Goal: Task Accomplishment & Management: Manage account settings

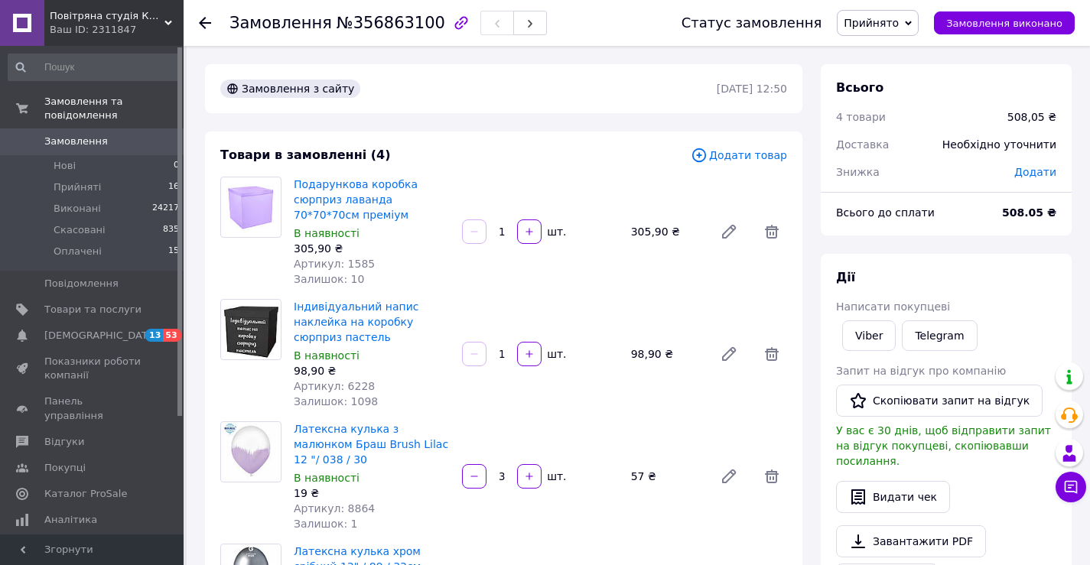
click at [99, 135] on span "Замовлення" at bounding box center [75, 142] width 63 height 14
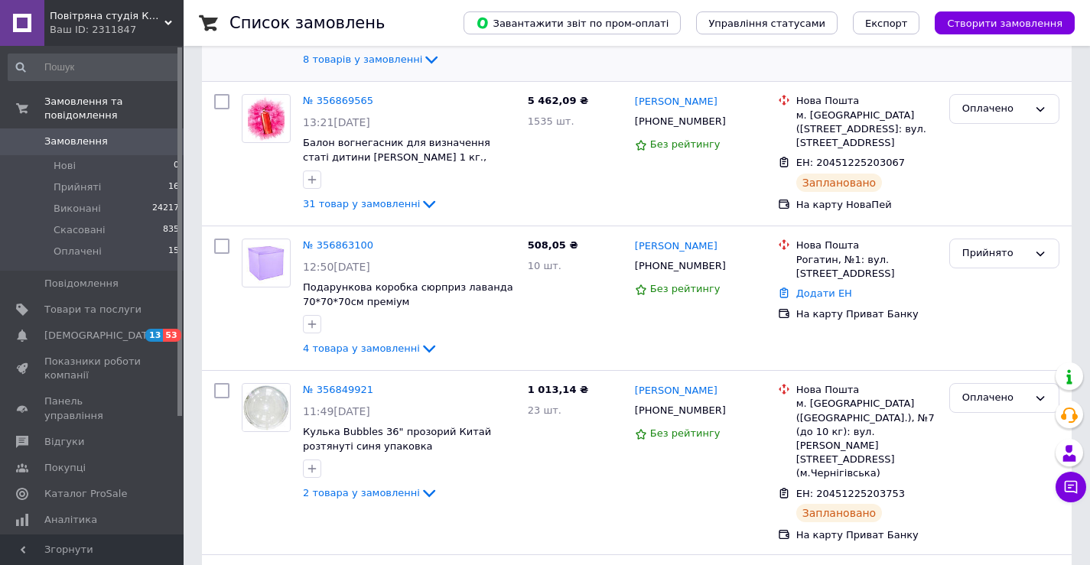
scroll to position [306, 0]
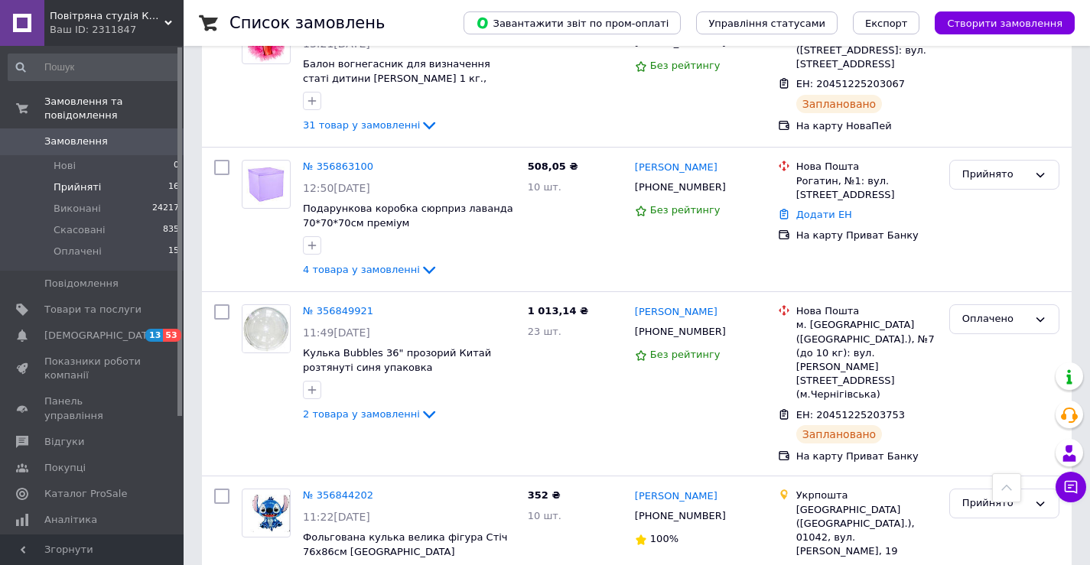
click at [96, 180] on li "Прийняті 16" at bounding box center [94, 187] width 188 height 21
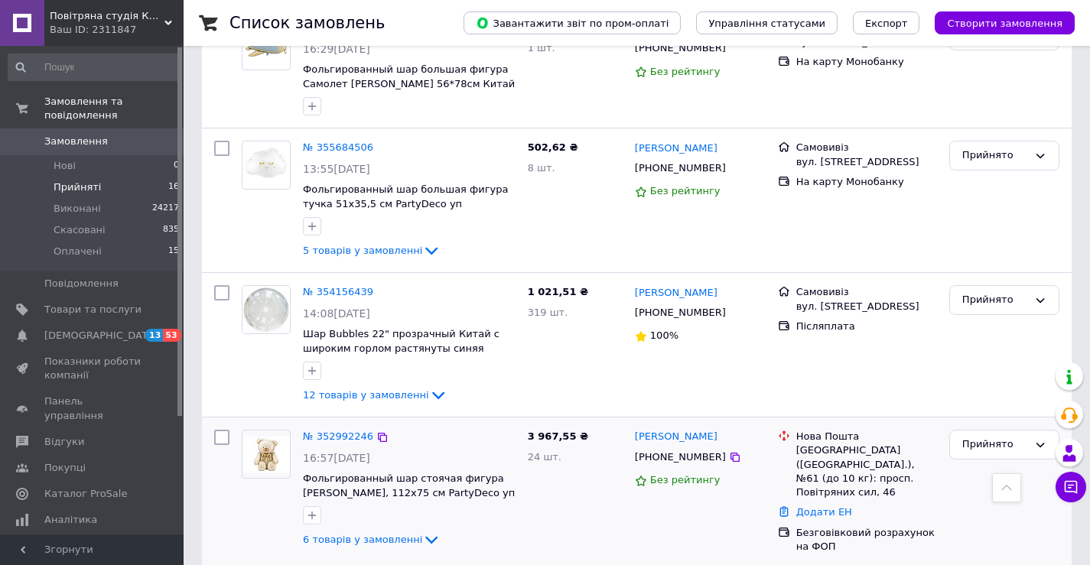
scroll to position [1744, 0]
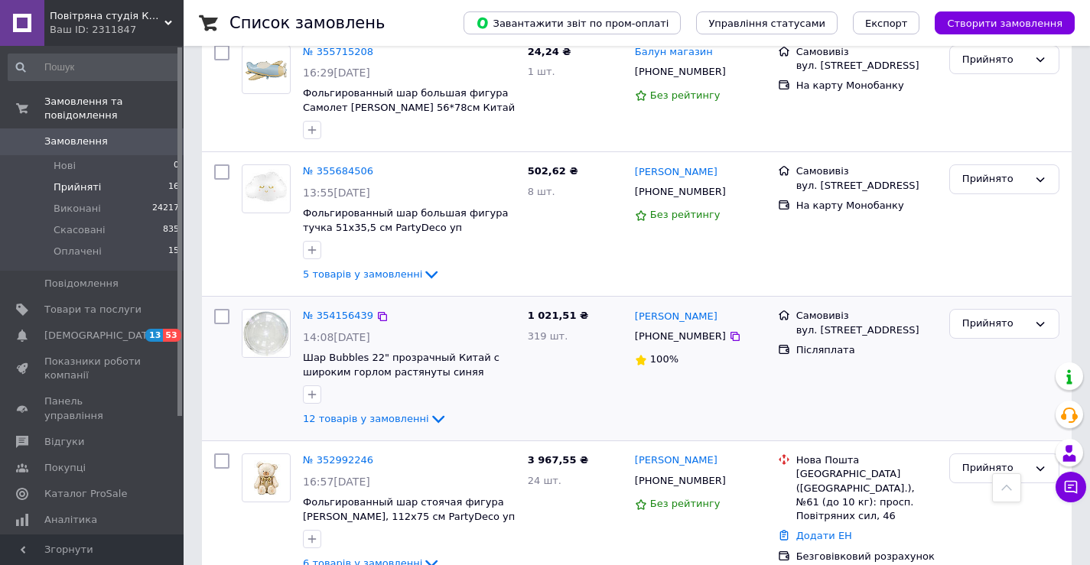
click at [688, 357] on div "Катя Когуч +380975240649 100%" at bounding box center [700, 369] width 143 height 132
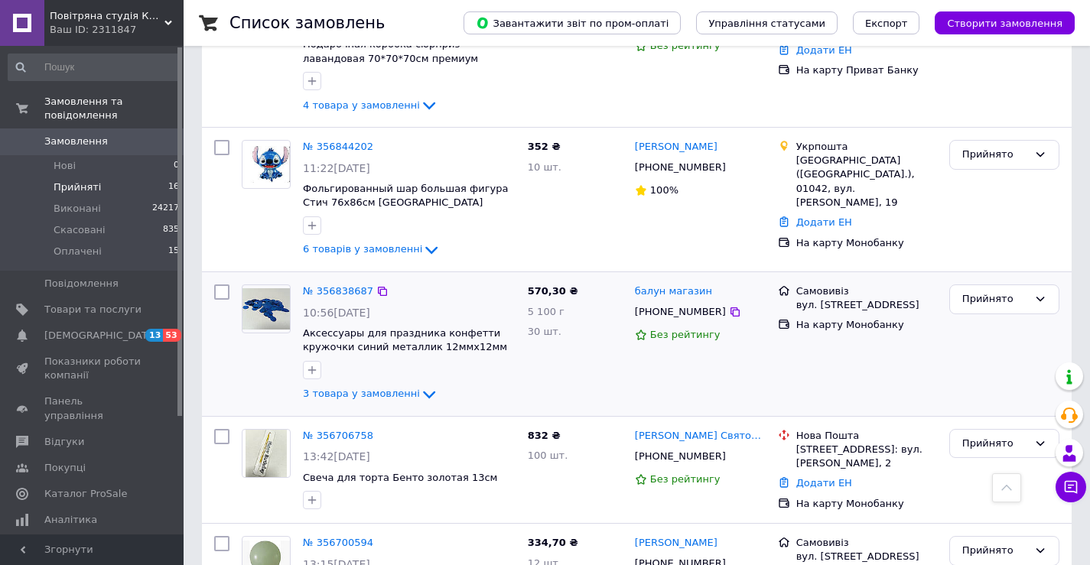
scroll to position [0, 0]
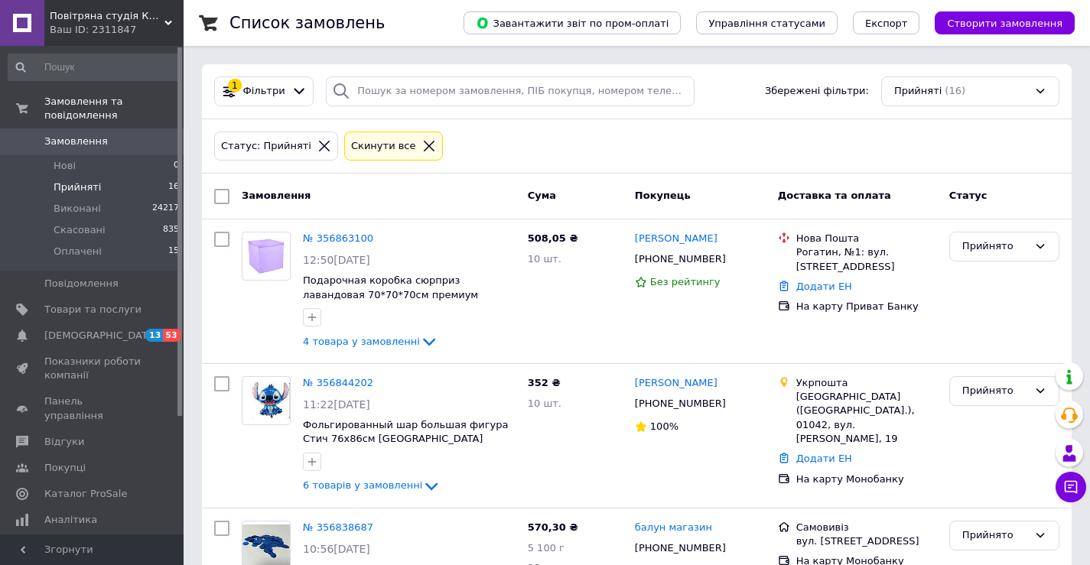
click at [317, 148] on icon at bounding box center [324, 146] width 14 height 14
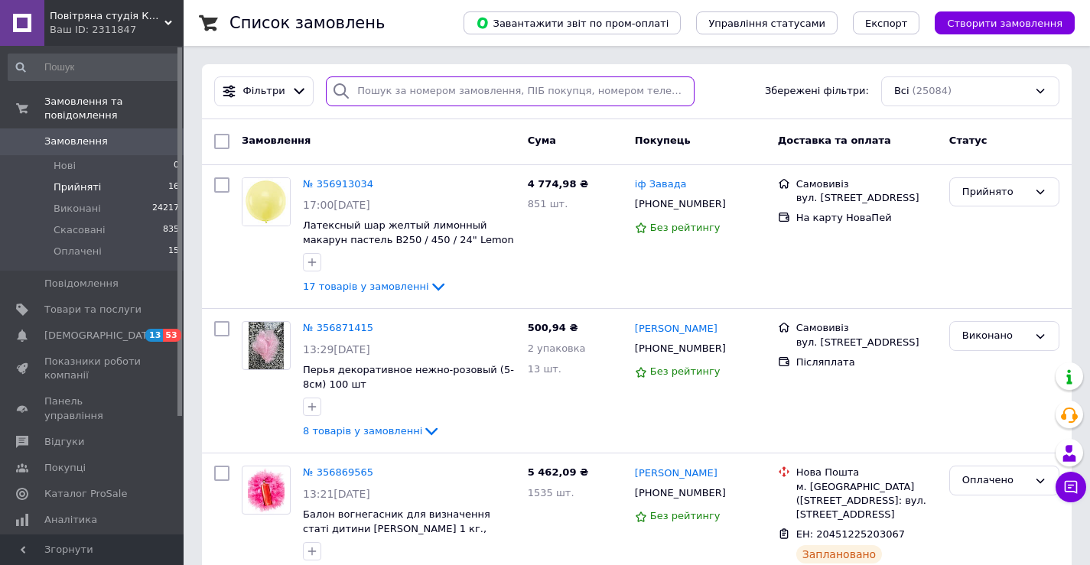
click at [465, 91] on input "search" at bounding box center [510, 91] width 369 height 30
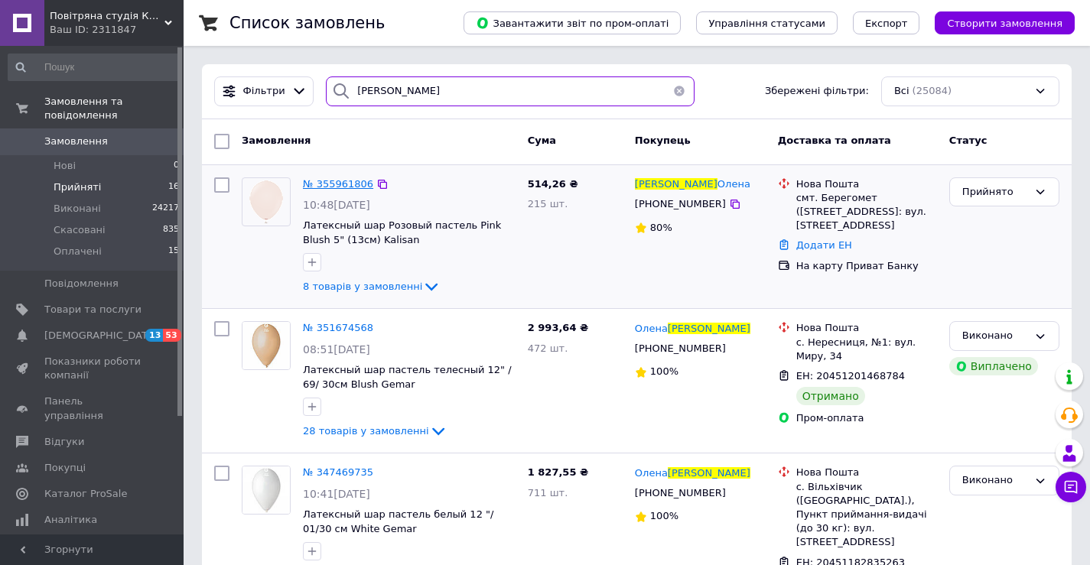
type input "руснак"
click at [354, 183] on span "№ 355961806" at bounding box center [338, 183] width 70 height 11
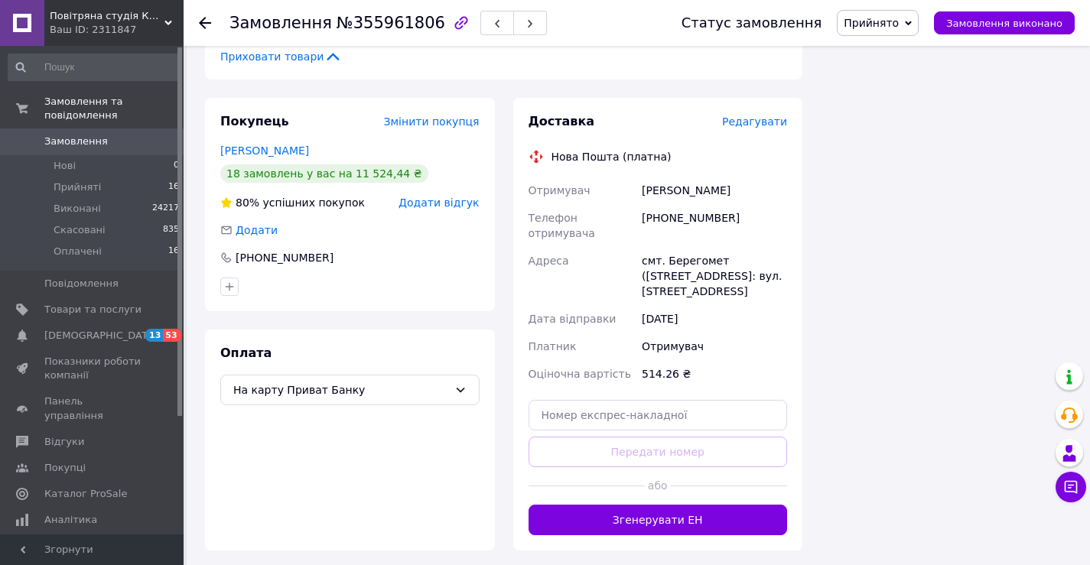
scroll to position [1122, 0]
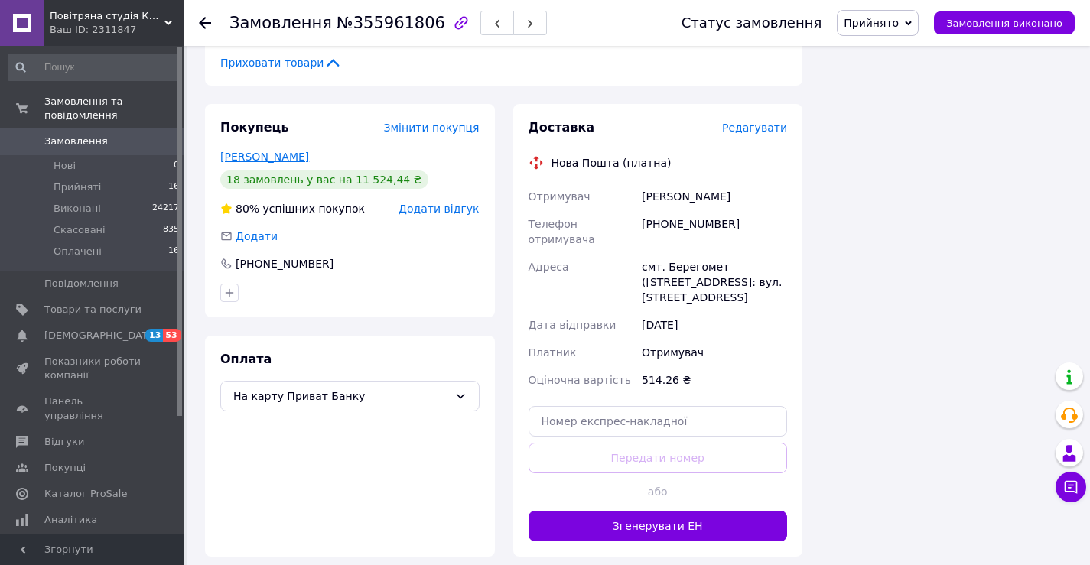
click at [255, 151] on link "Олена Руснак" at bounding box center [264, 157] width 89 height 12
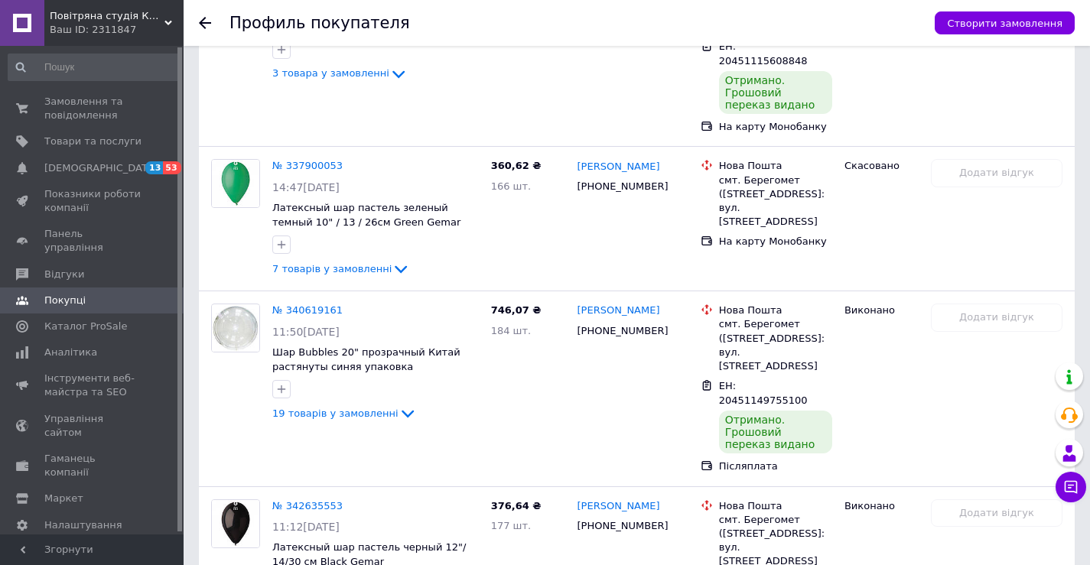
scroll to position [3250, 0]
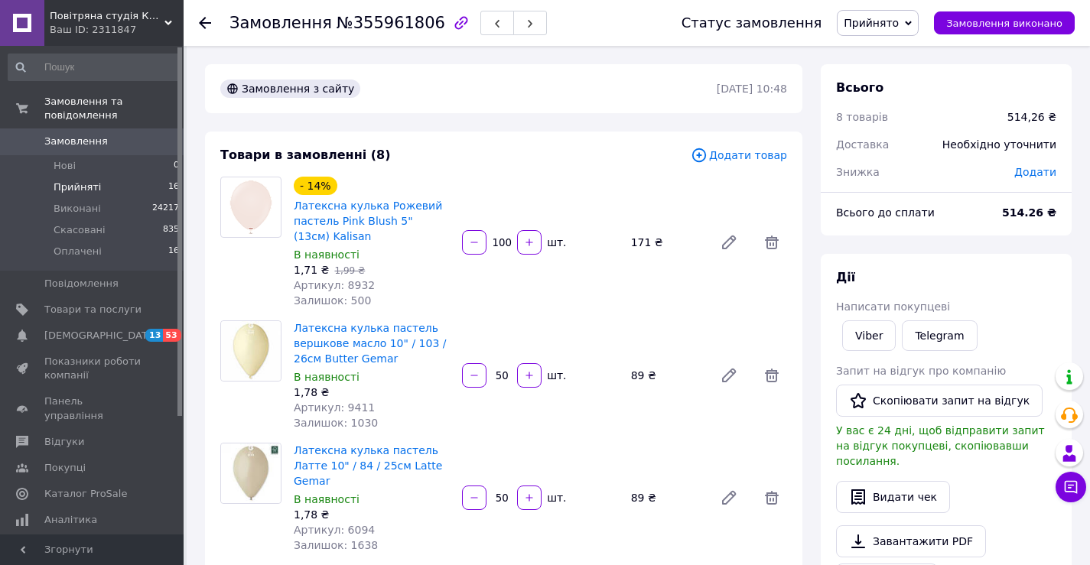
click at [106, 177] on li "Прийняті 16" at bounding box center [94, 187] width 188 height 21
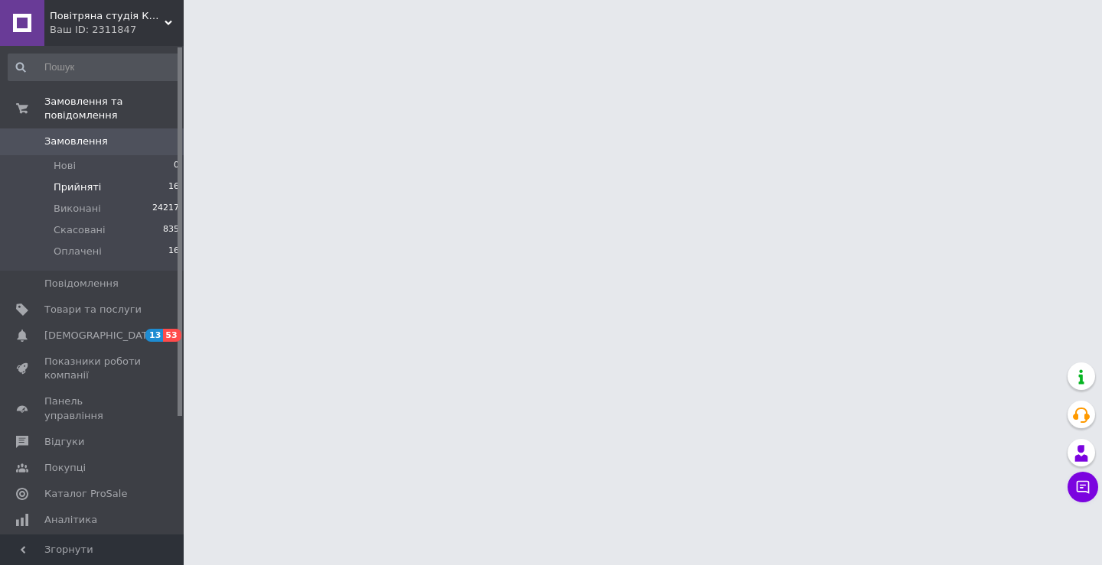
click at [67, 181] on span "Прийняті" at bounding box center [77, 188] width 47 height 14
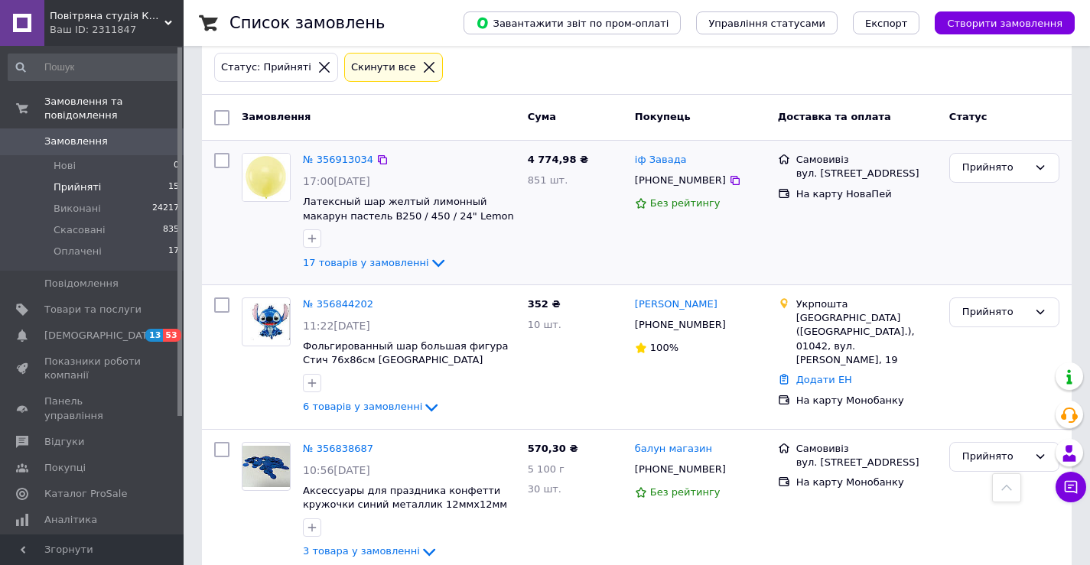
scroll to position [76, 0]
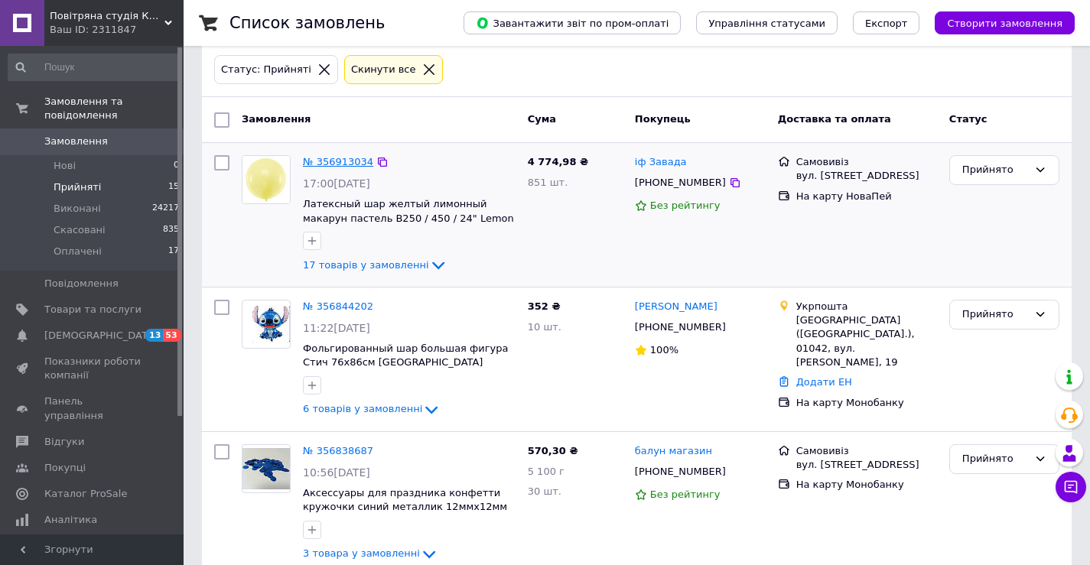
drag, startPoint x: 344, startPoint y: 158, endPoint x: 359, endPoint y: 167, distance: 16.8
click at [359, 167] on link "№ 356913034" at bounding box center [338, 161] width 70 height 11
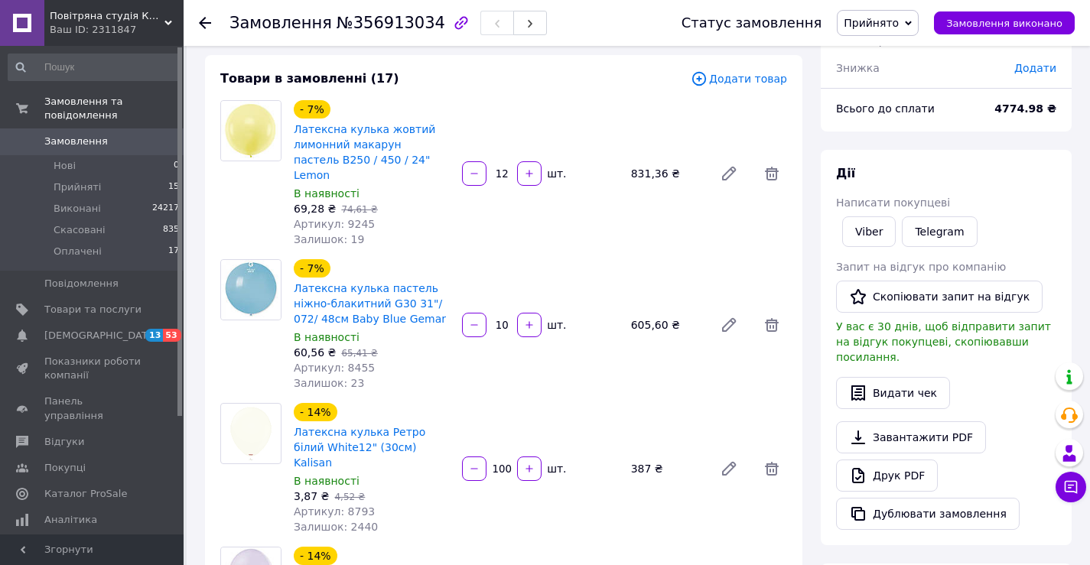
scroll to position [459, 0]
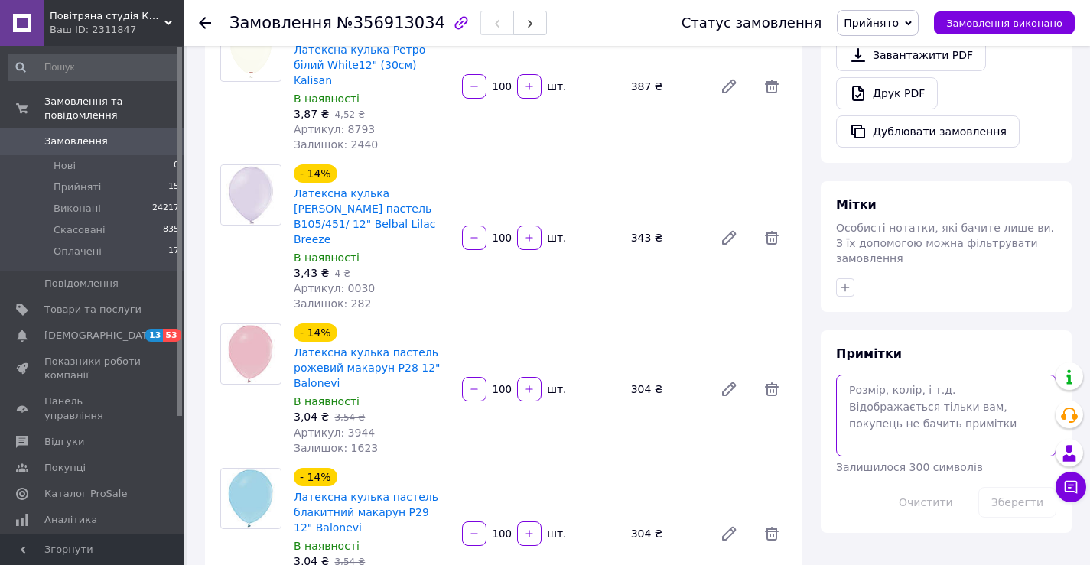
click at [897, 375] on textarea at bounding box center [946, 415] width 220 height 81
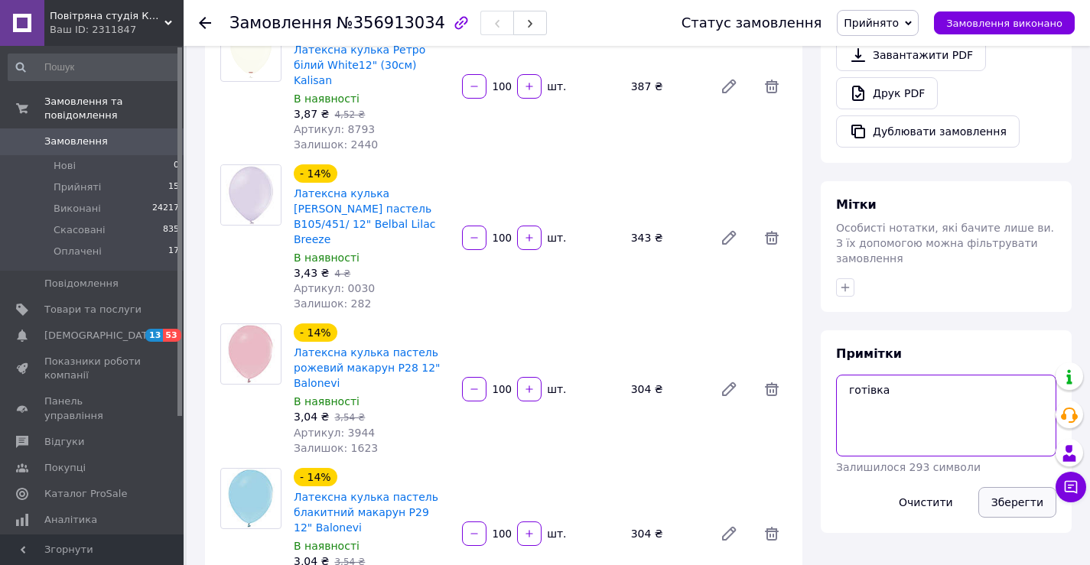
type textarea "готівка"
click at [1015, 487] on button "Зберегти" at bounding box center [1017, 502] width 78 height 31
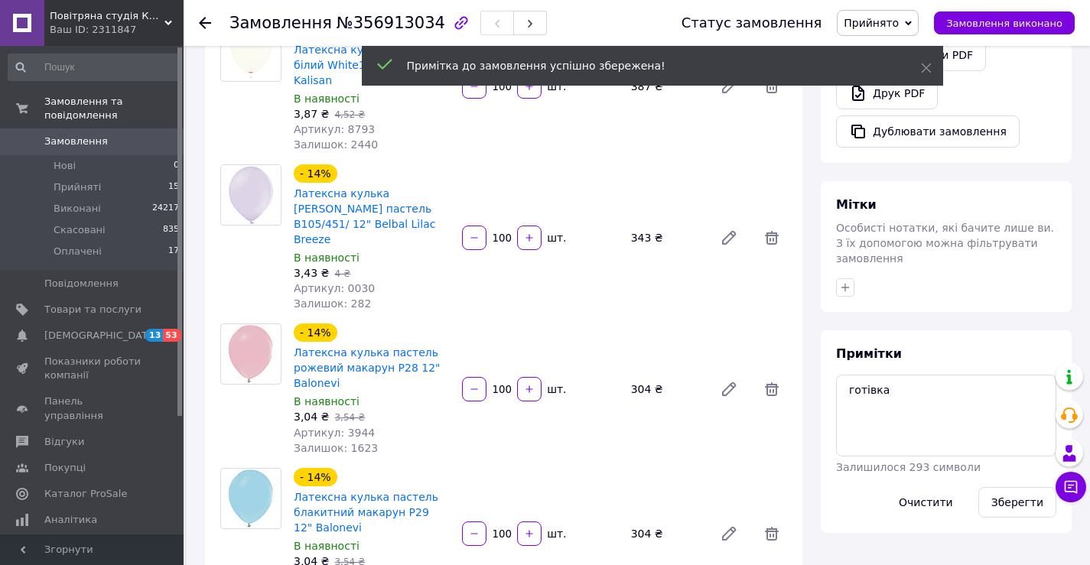
click at [1028, 77] on div "Друк PDF" at bounding box center [946, 93] width 220 height 32
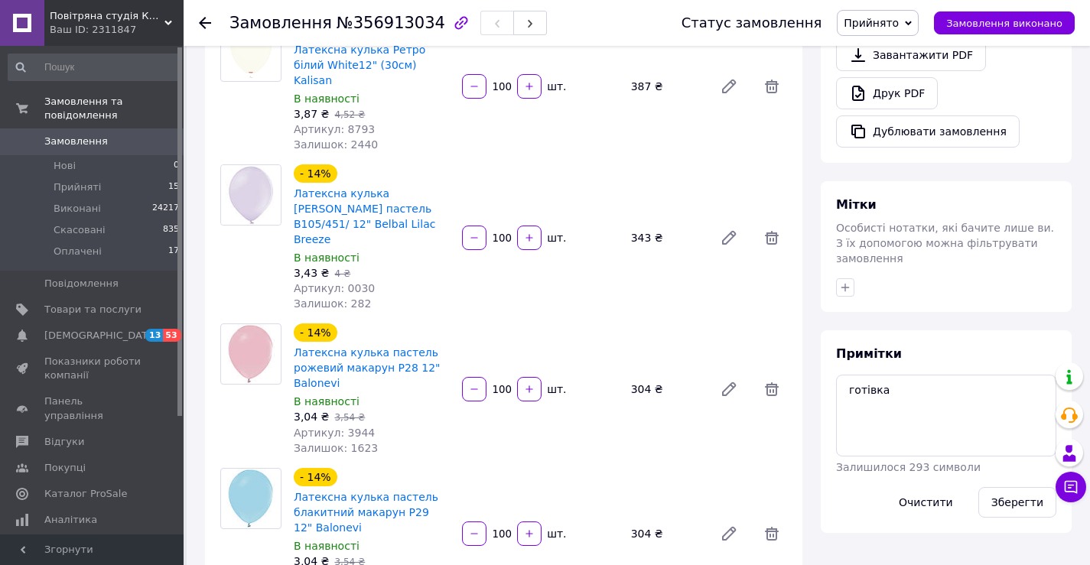
click at [890, 21] on span "Прийнято" at bounding box center [871, 23] width 55 height 12
click at [900, 102] on li "Оплачено" at bounding box center [878, 99] width 80 height 23
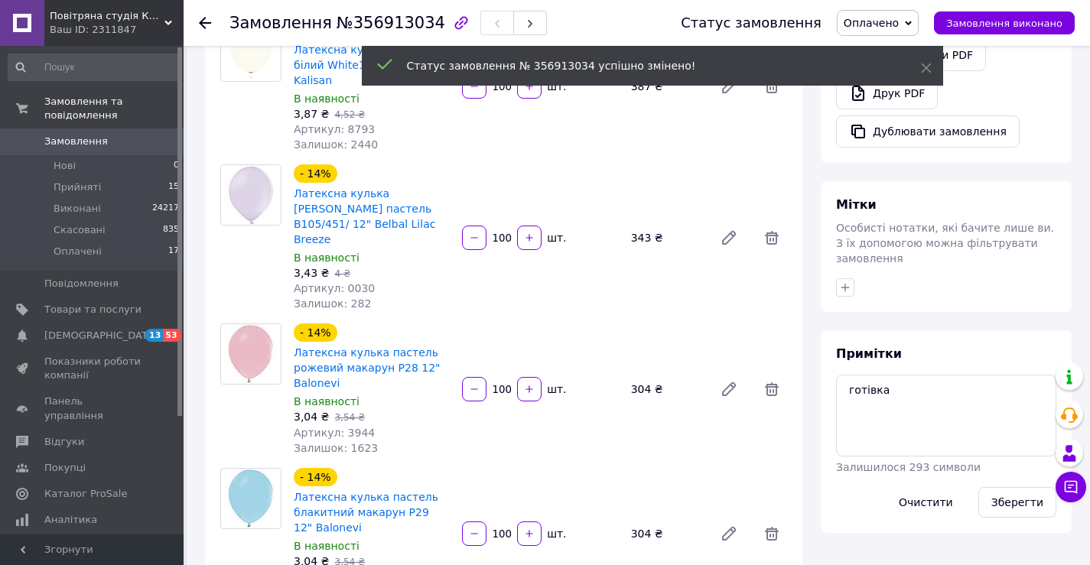
click at [1040, 98] on div "Завантажити PDF   Друк PDF   Дублювати замовлення" at bounding box center [946, 93] width 220 height 109
click at [885, 25] on span "Оплачено" at bounding box center [871, 23] width 55 height 12
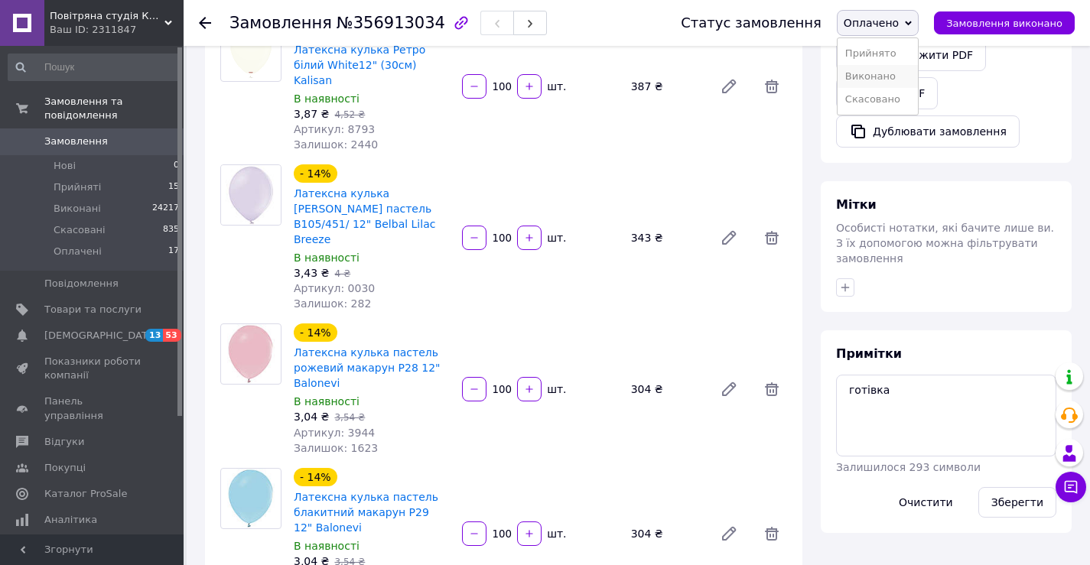
click at [903, 82] on li "Виконано" at bounding box center [878, 76] width 80 height 23
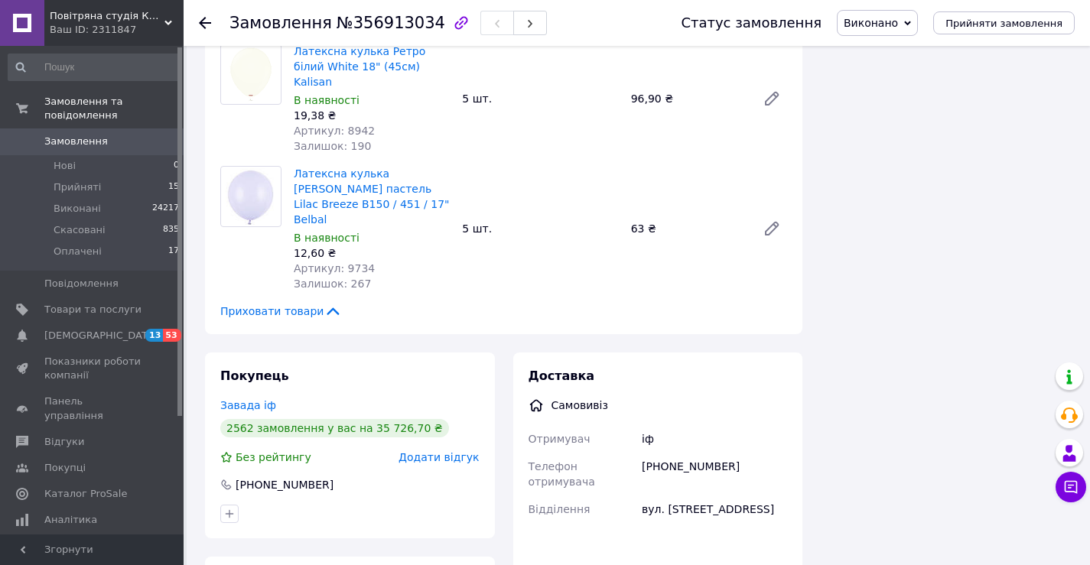
scroll to position [2478, 0]
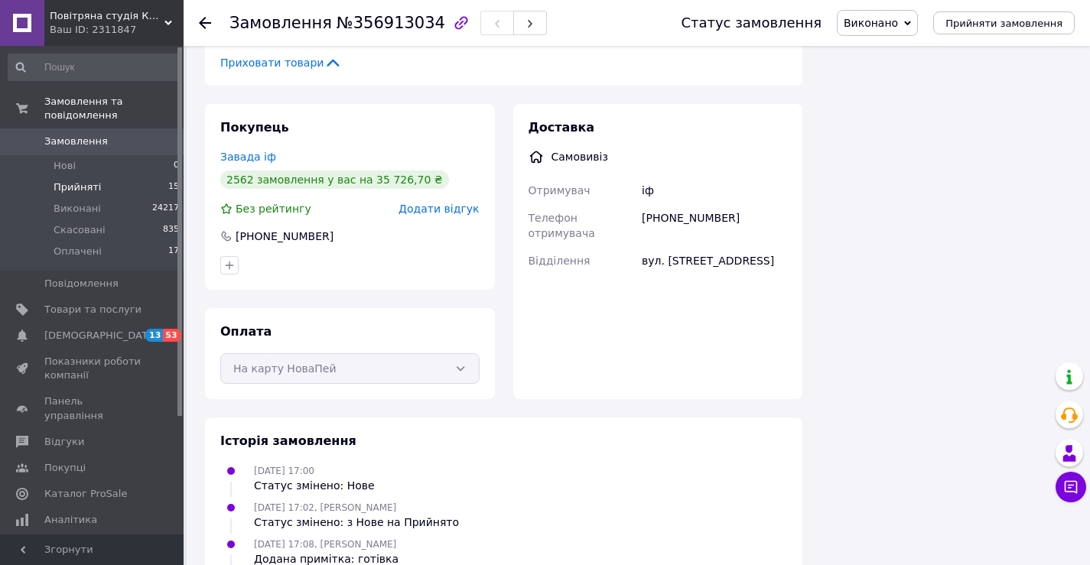
click at [90, 181] on span "Прийняті" at bounding box center [77, 188] width 47 height 14
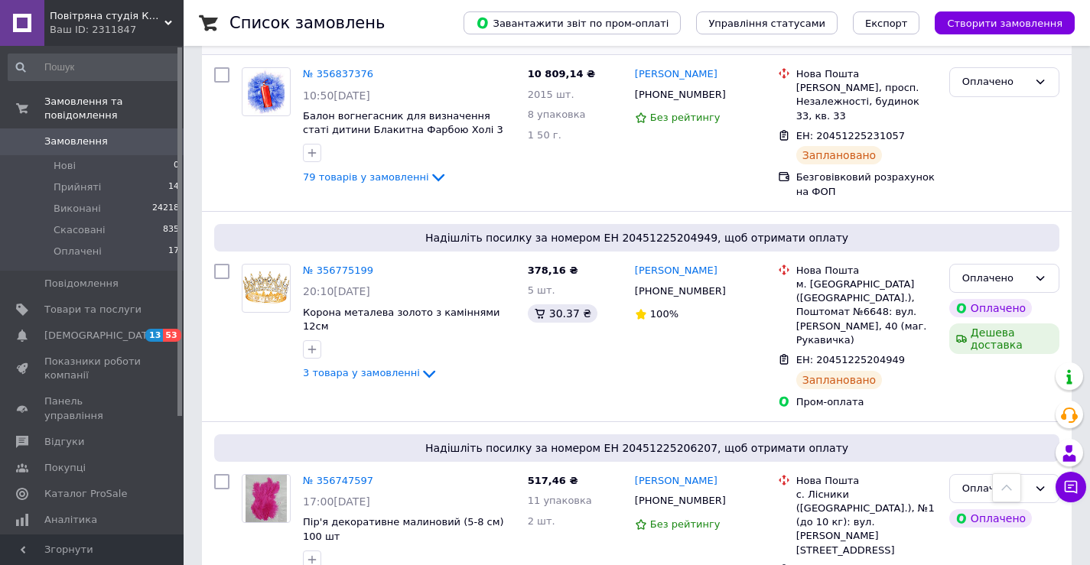
scroll to position [1224, 0]
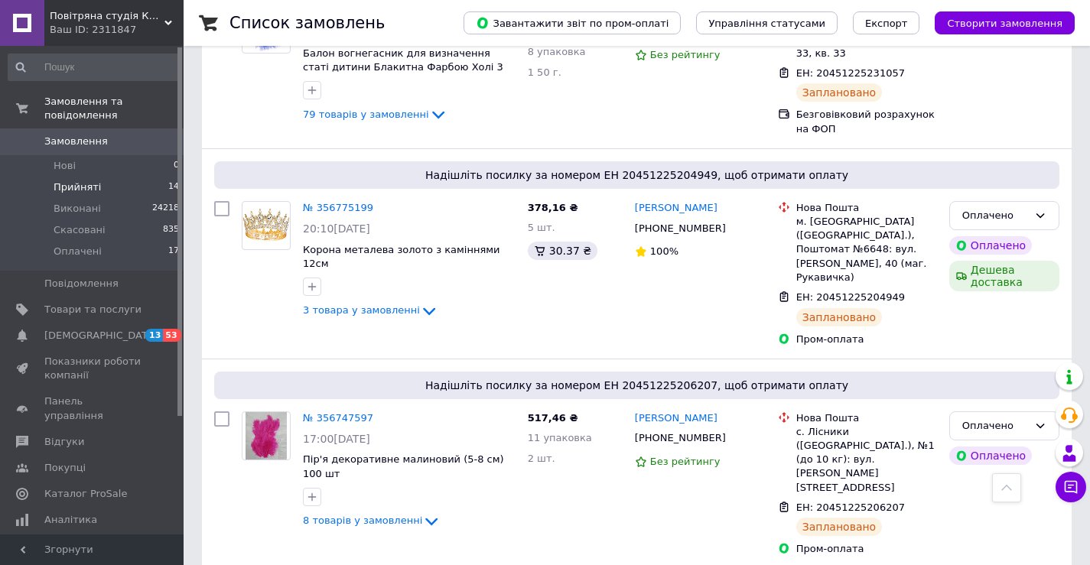
click at [96, 177] on li "Прийняті 14" at bounding box center [94, 187] width 188 height 21
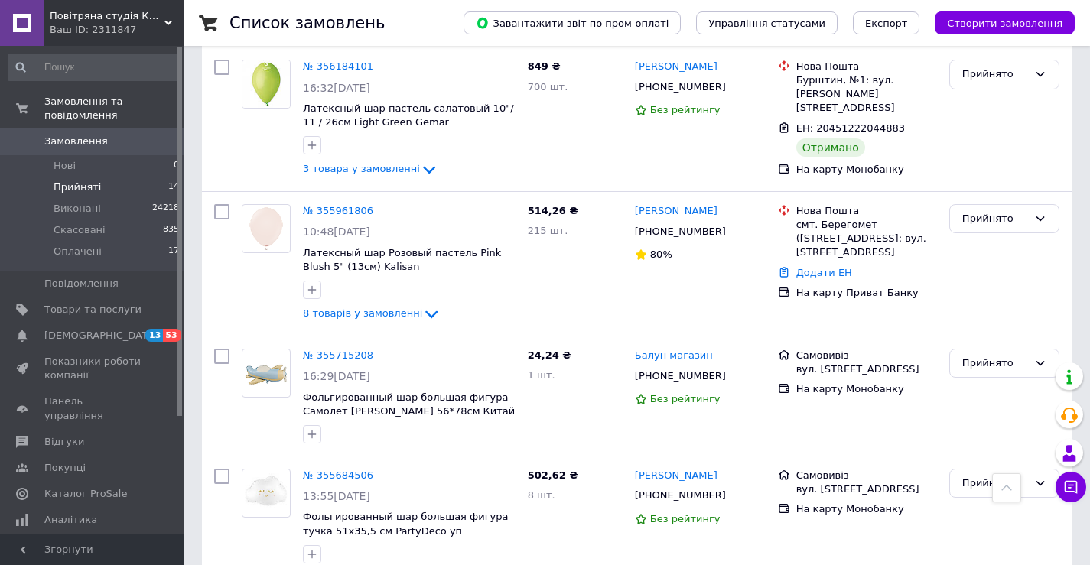
scroll to position [1147, 0]
click at [350, 204] on link "№ 355961806" at bounding box center [338, 209] width 70 height 11
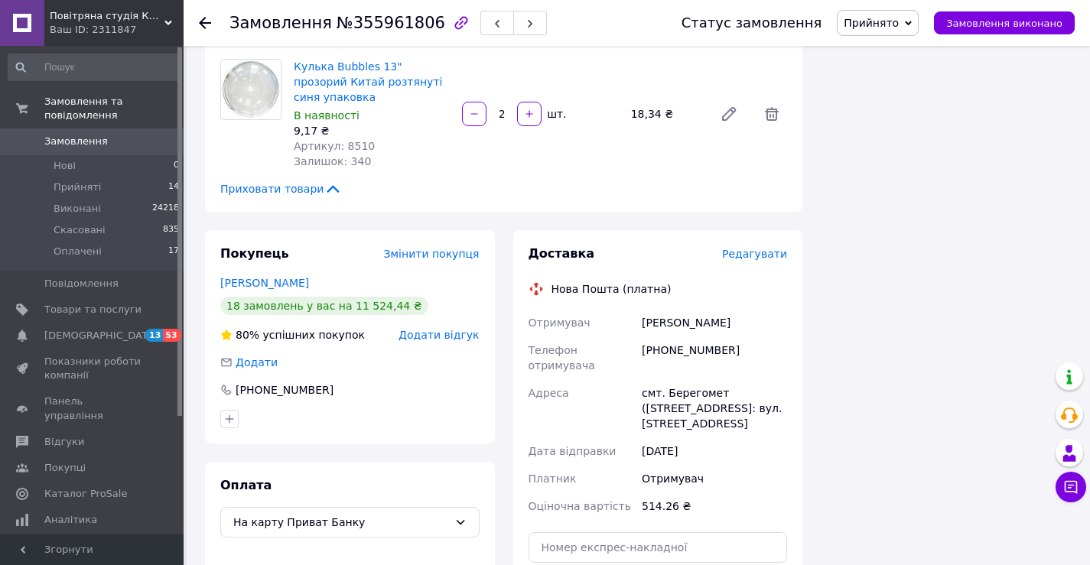
scroll to position [994, 0]
click at [265, 278] on link "Олена Руснак" at bounding box center [264, 284] width 89 height 12
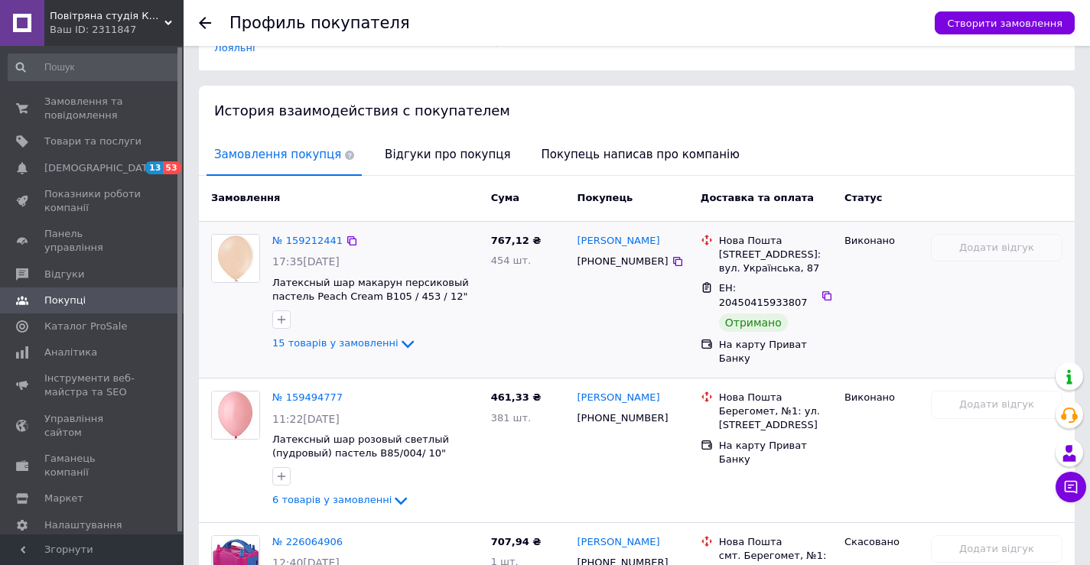
scroll to position [306, 0]
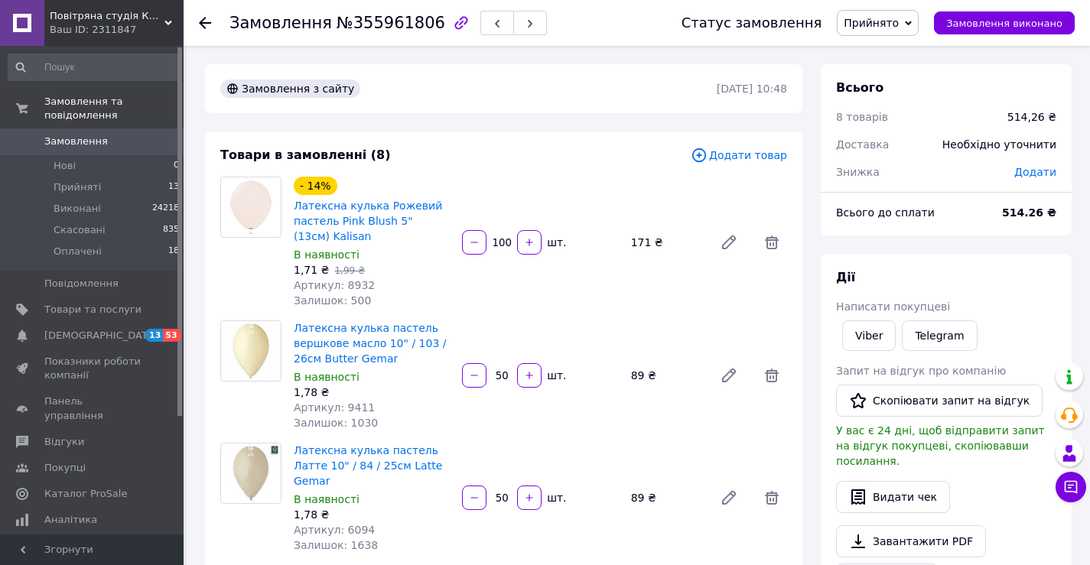
click at [747, 157] on span "Додати товар" at bounding box center [739, 155] width 96 height 17
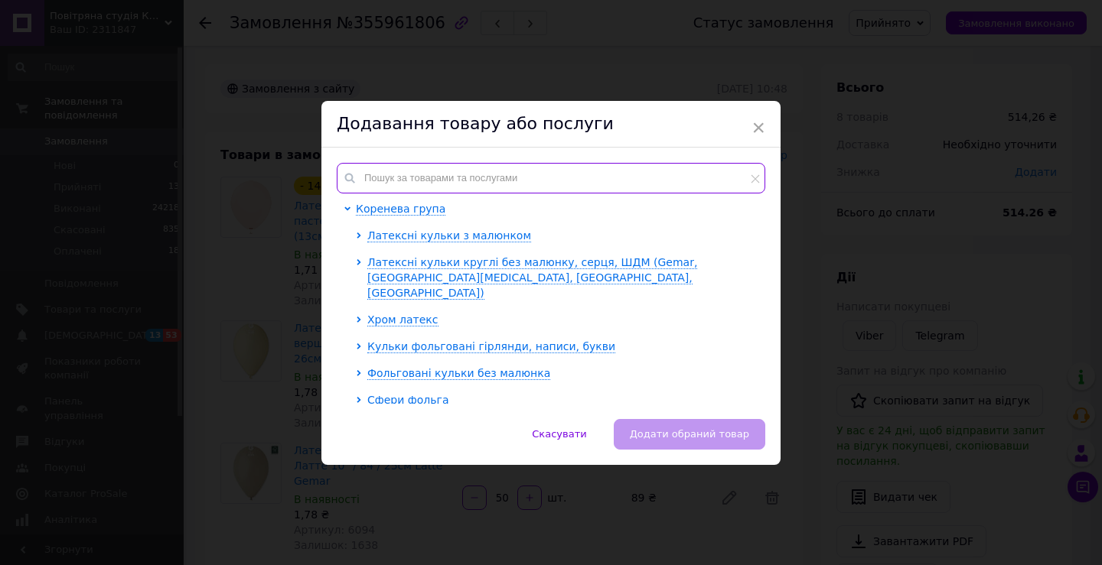
click at [544, 184] on input "text" at bounding box center [551, 178] width 428 height 31
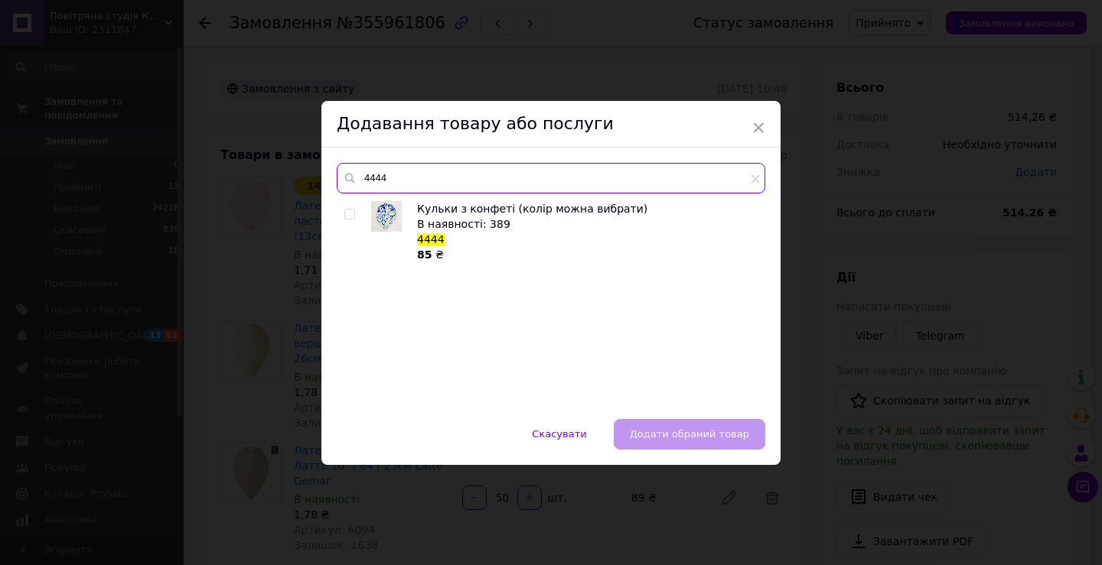
type input "4444"
click at [345, 212] on input "checkbox" at bounding box center [349, 215] width 10 height 10
checkbox input "true"
click at [687, 446] on button "Додати обраний товар" at bounding box center [689, 434] width 151 height 31
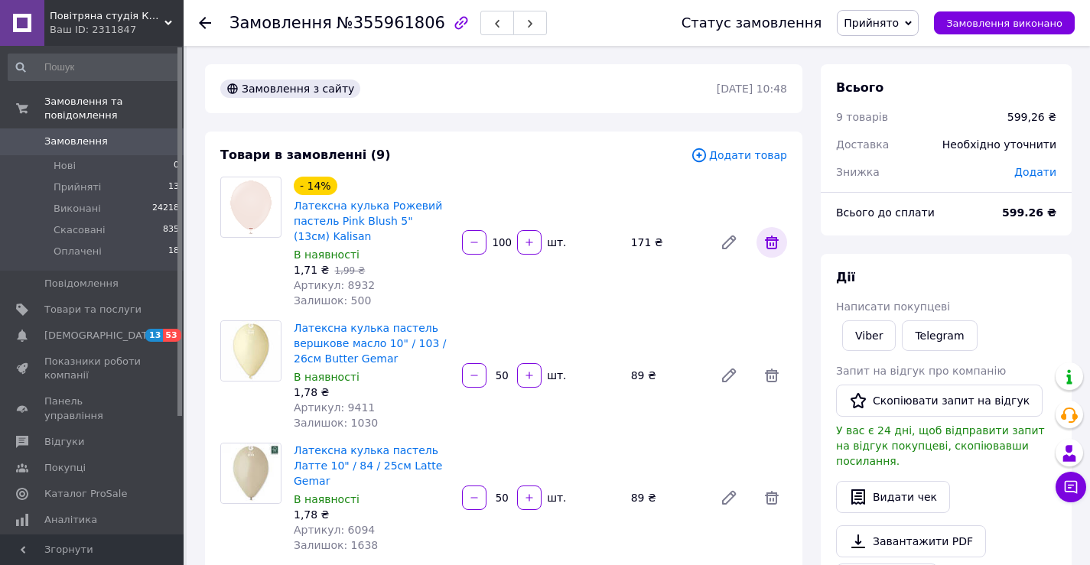
click at [763, 248] on icon at bounding box center [772, 242] width 18 height 18
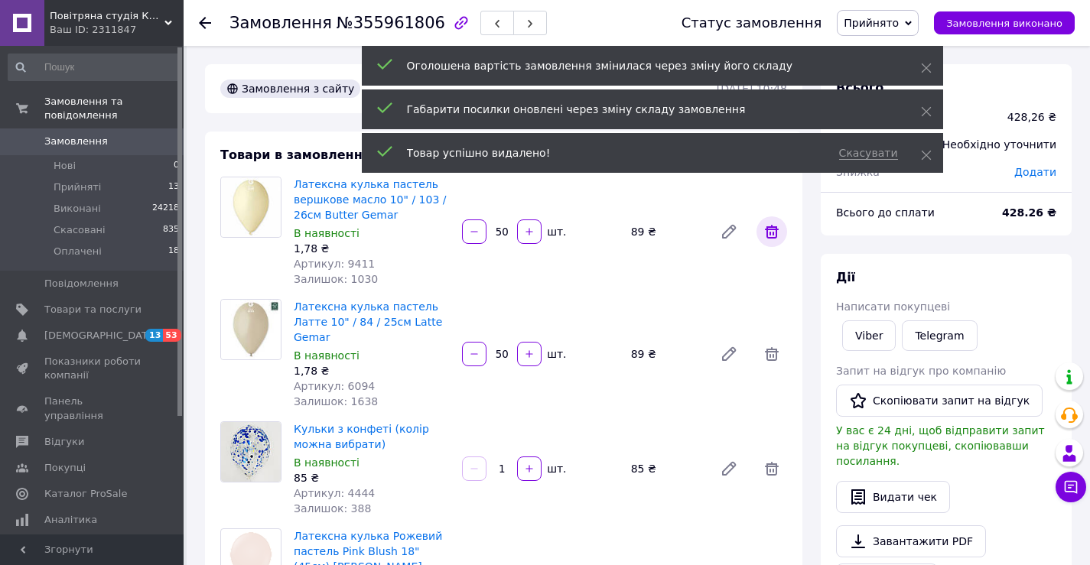
click at [768, 237] on icon at bounding box center [772, 232] width 14 height 14
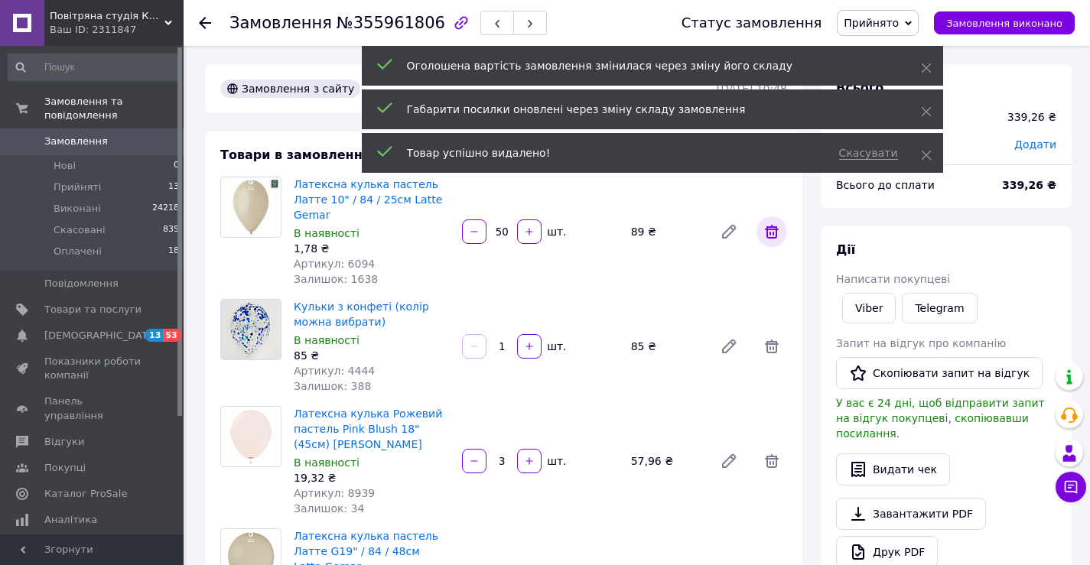
click at [766, 227] on icon at bounding box center [772, 232] width 14 height 14
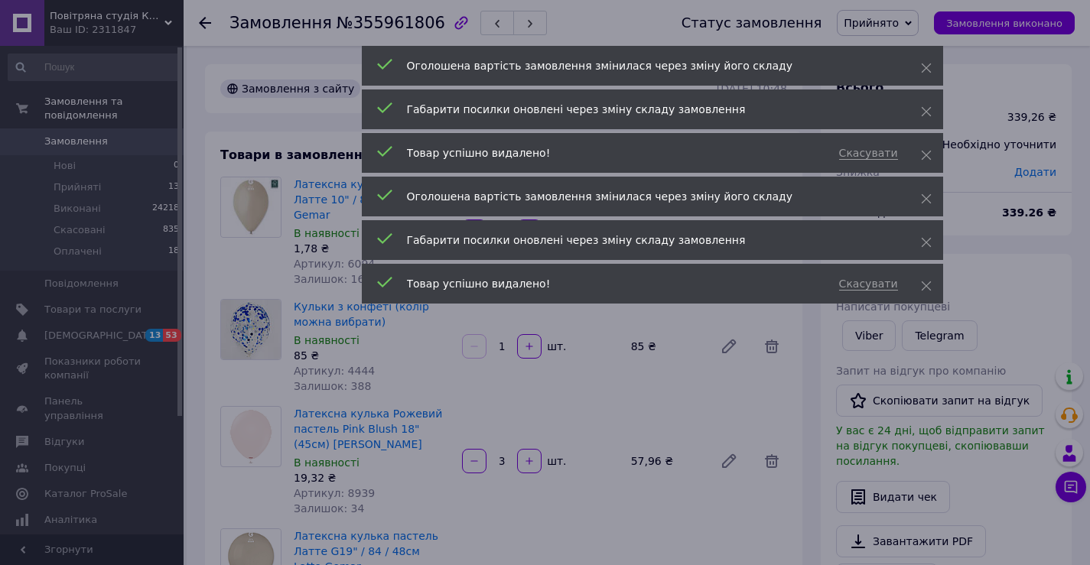
type input "1"
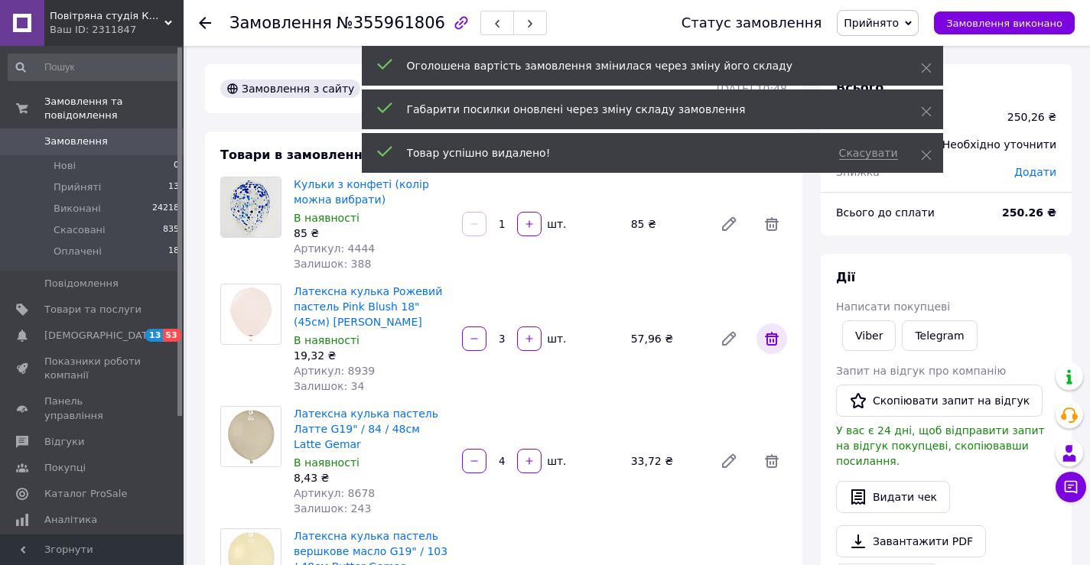
click at [773, 347] on icon at bounding box center [772, 339] width 18 height 18
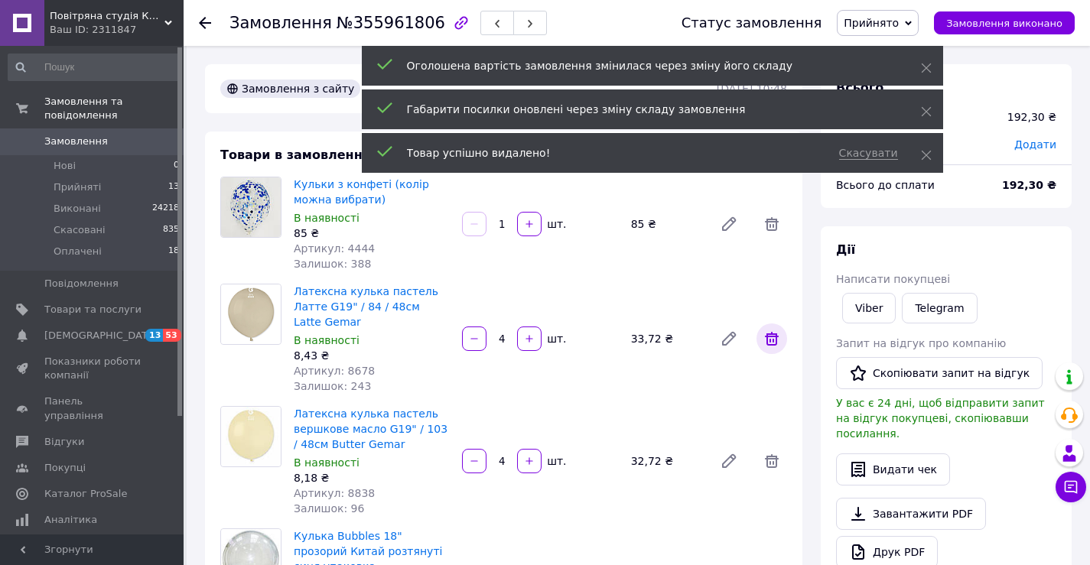
click at [772, 335] on icon at bounding box center [772, 339] width 18 height 18
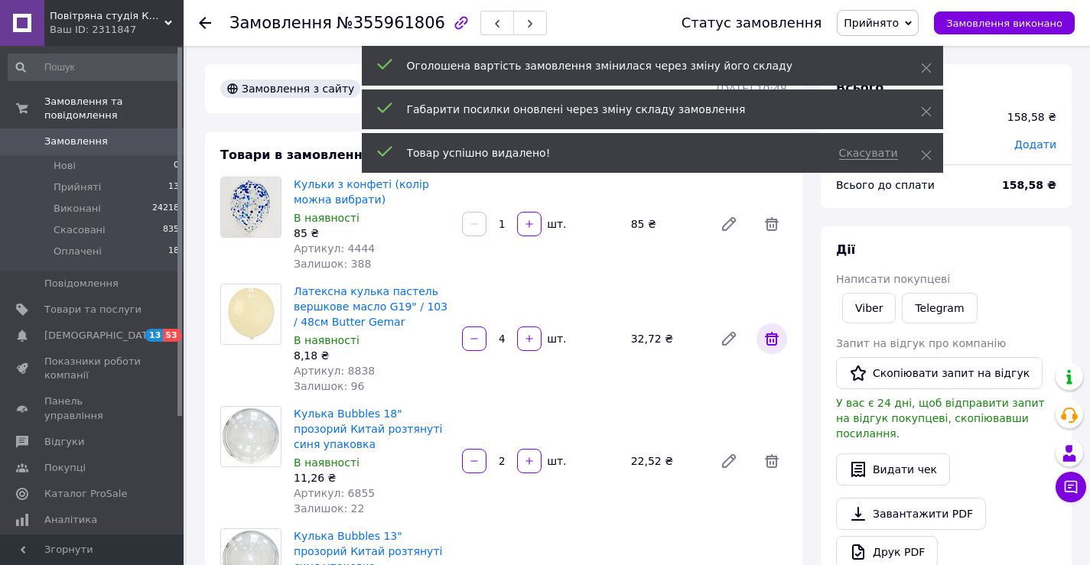
click at [772, 335] on icon at bounding box center [772, 339] width 18 height 18
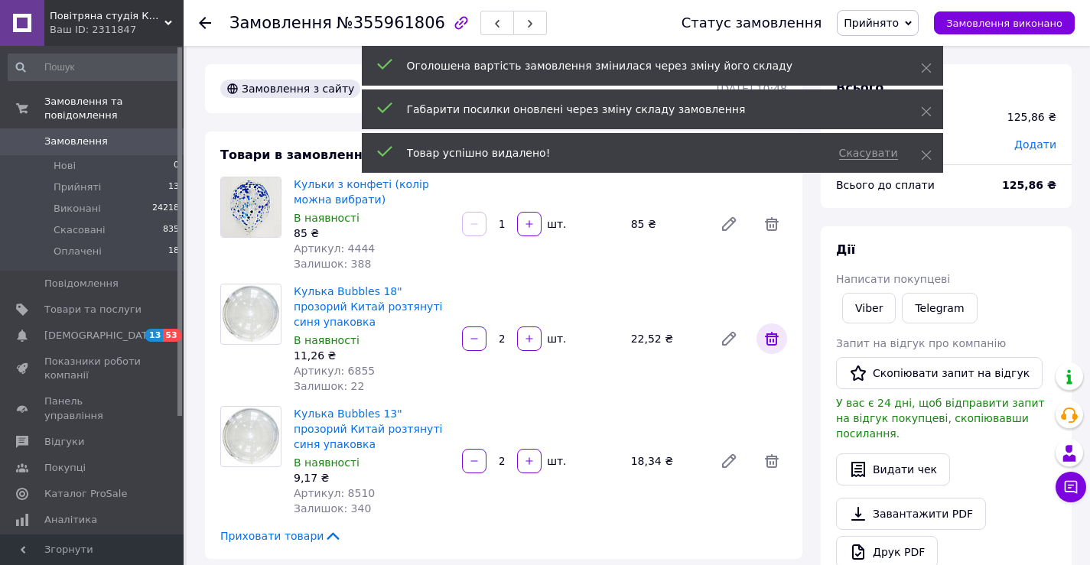
click at [772, 335] on icon at bounding box center [772, 339] width 18 height 18
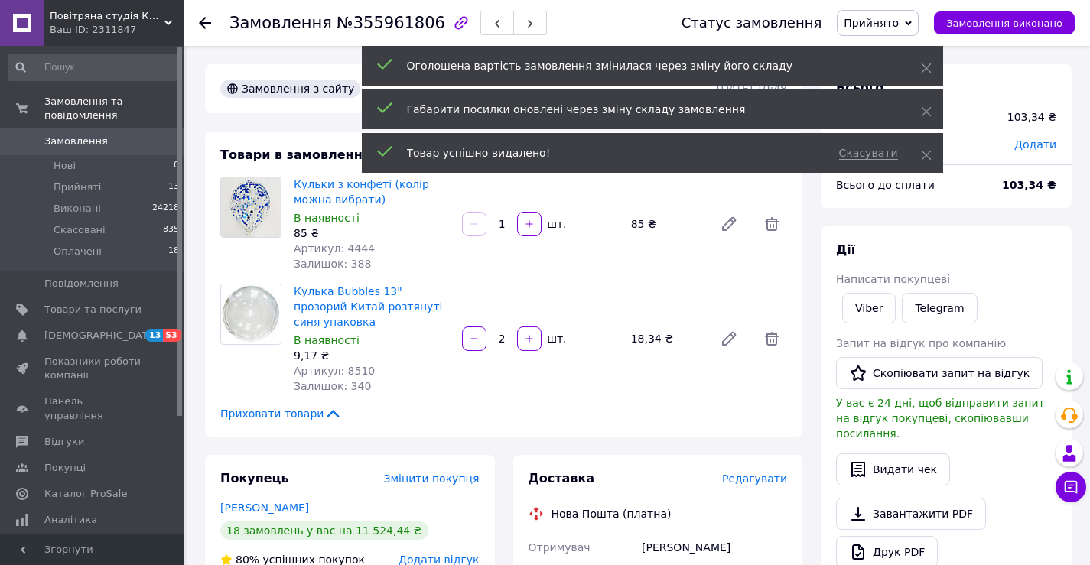
click at [772, 335] on icon at bounding box center [772, 339] width 18 height 18
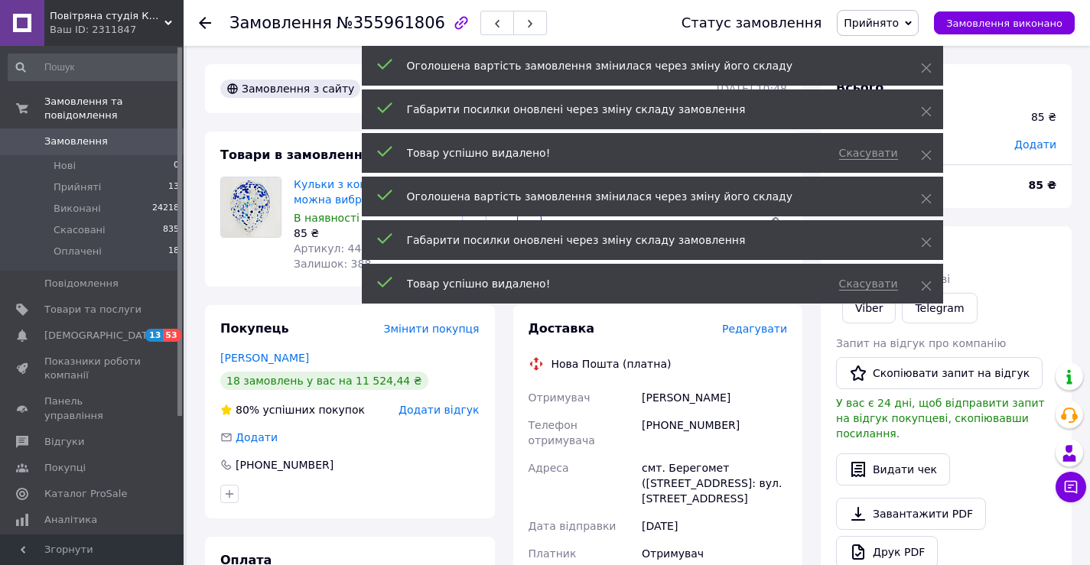
scroll to position [12, 0]
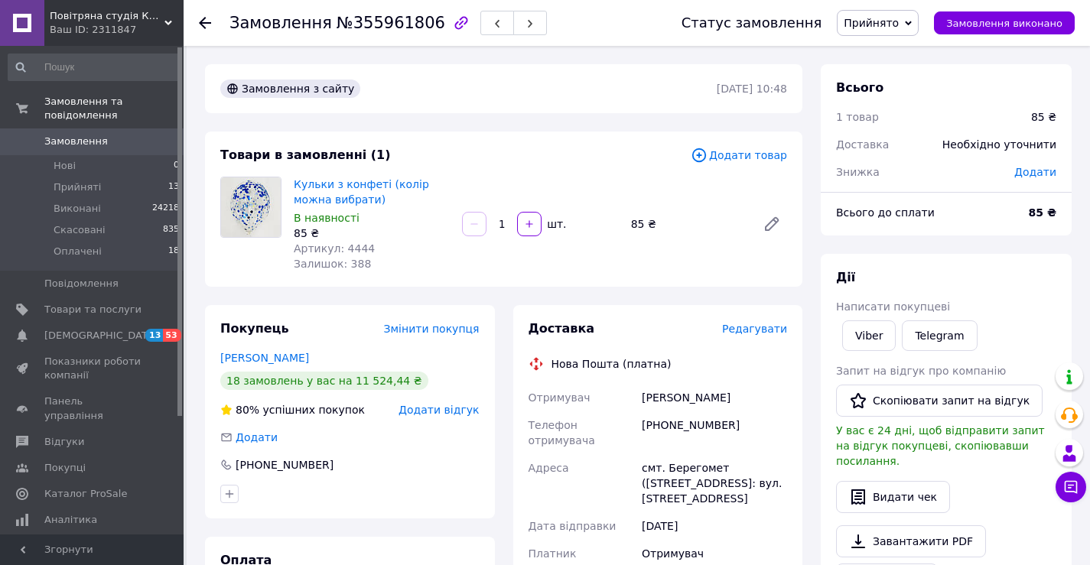
click at [899, 22] on span "Прийнято" at bounding box center [871, 23] width 55 height 12
click at [903, 103] on li "Оплачено" at bounding box center [878, 99] width 80 height 23
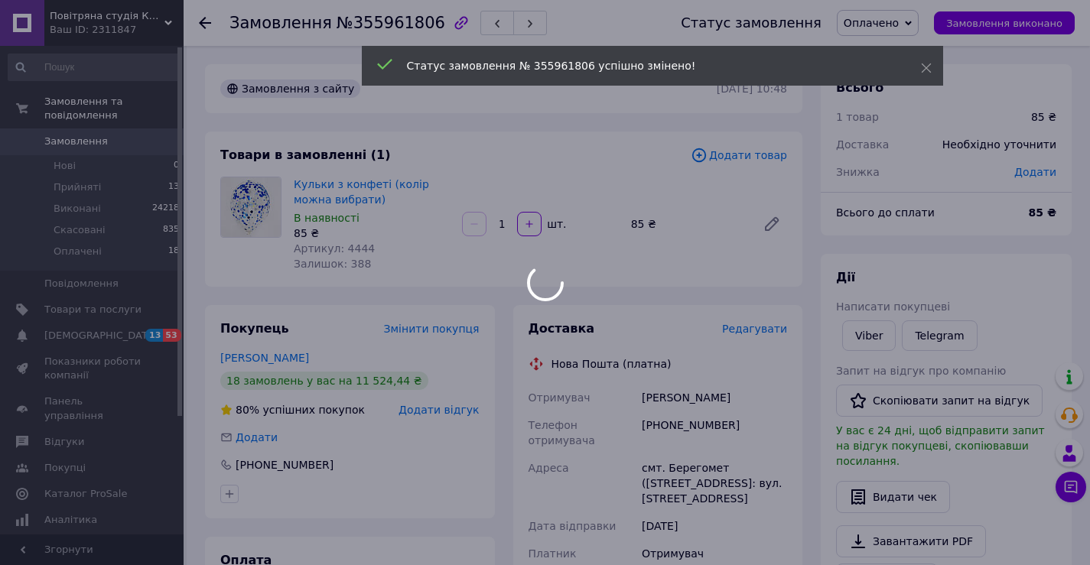
scroll to position [49, 0]
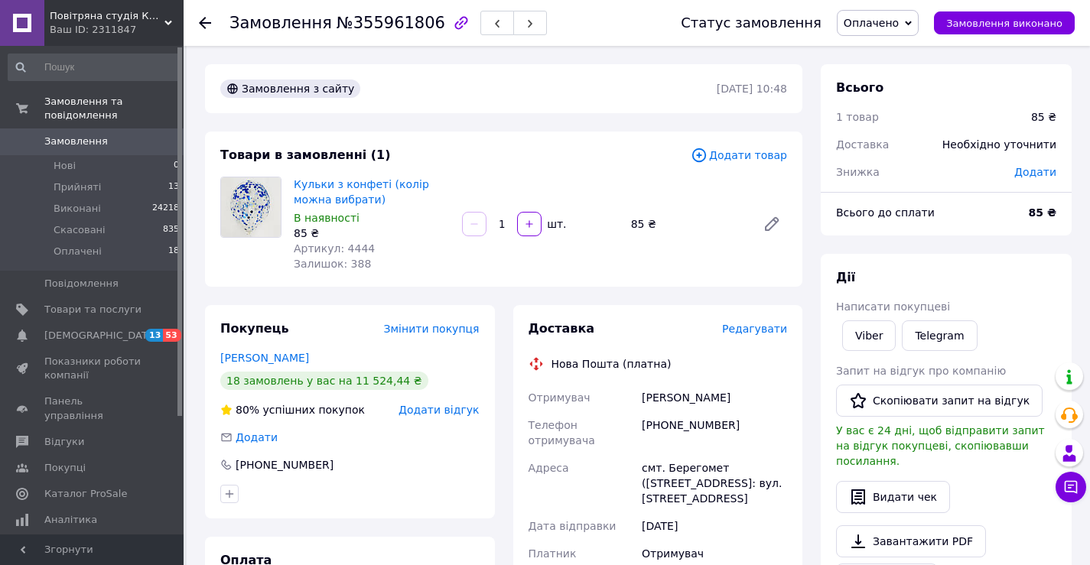
click at [899, 28] on span "Оплачено" at bounding box center [871, 23] width 55 height 12
click at [906, 72] on li "Виконано" at bounding box center [878, 76] width 80 height 23
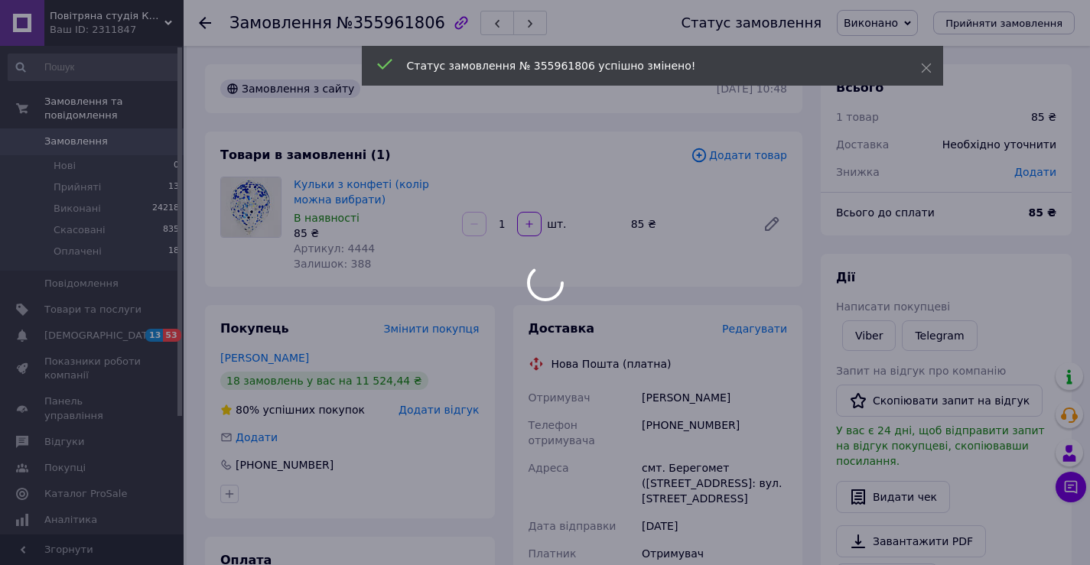
scroll to position [86, 0]
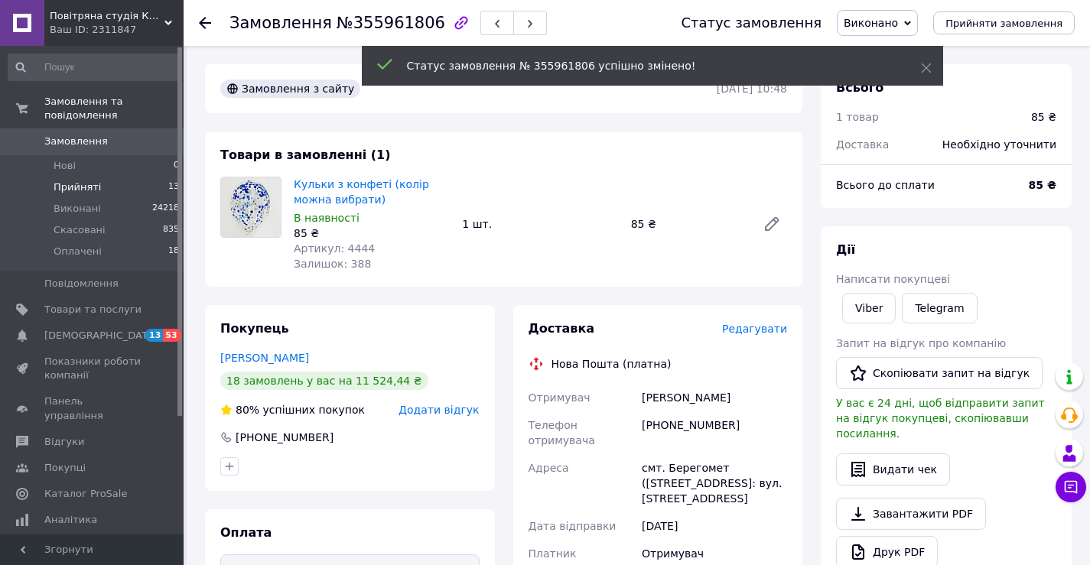
click at [90, 181] on span "Прийняті" at bounding box center [77, 188] width 47 height 14
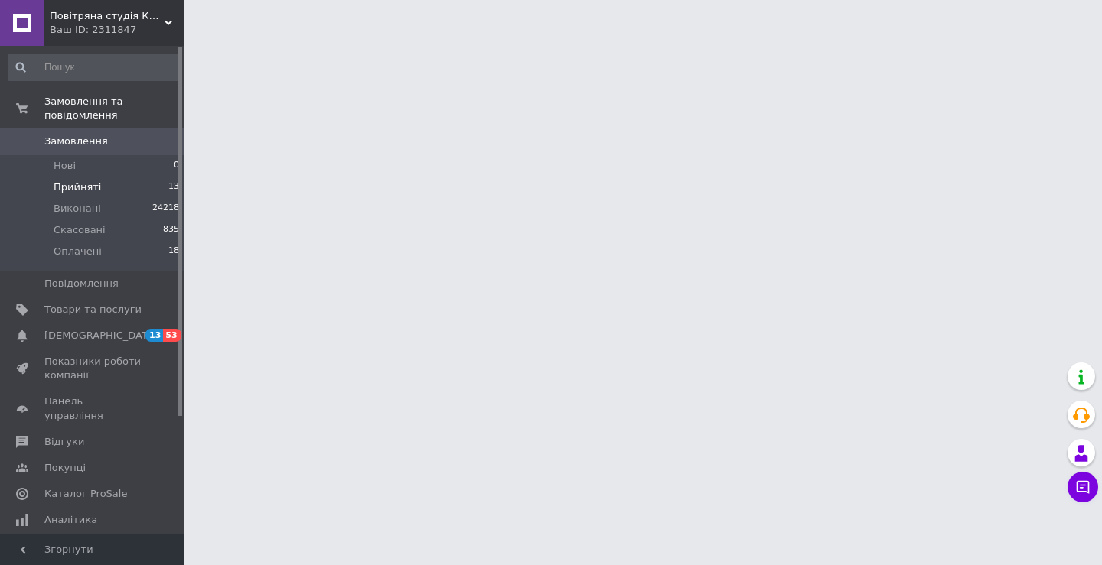
click at [90, 181] on span "Прийняті" at bounding box center [77, 188] width 47 height 14
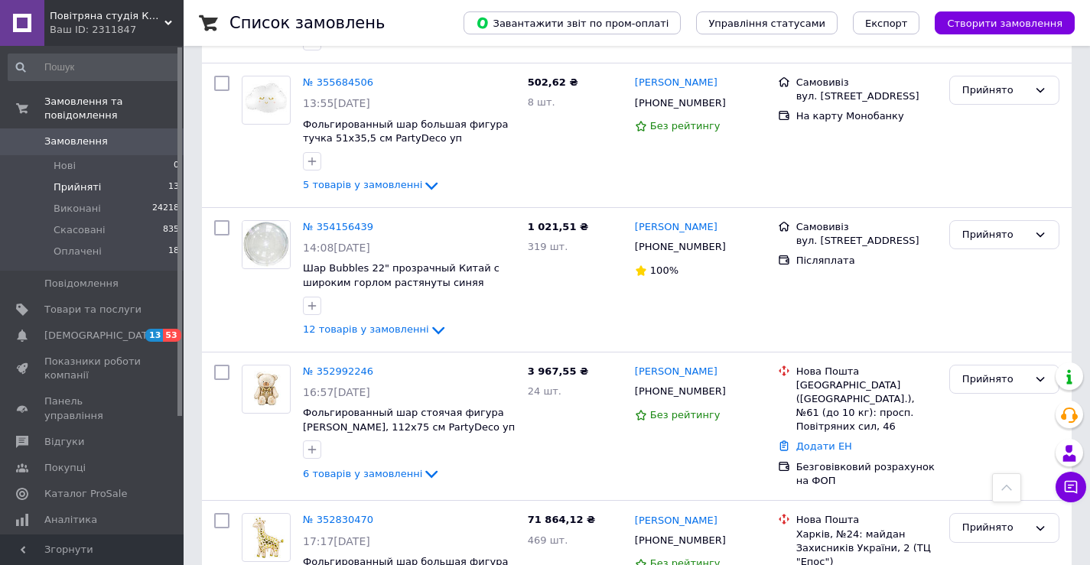
scroll to position [1377, 0]
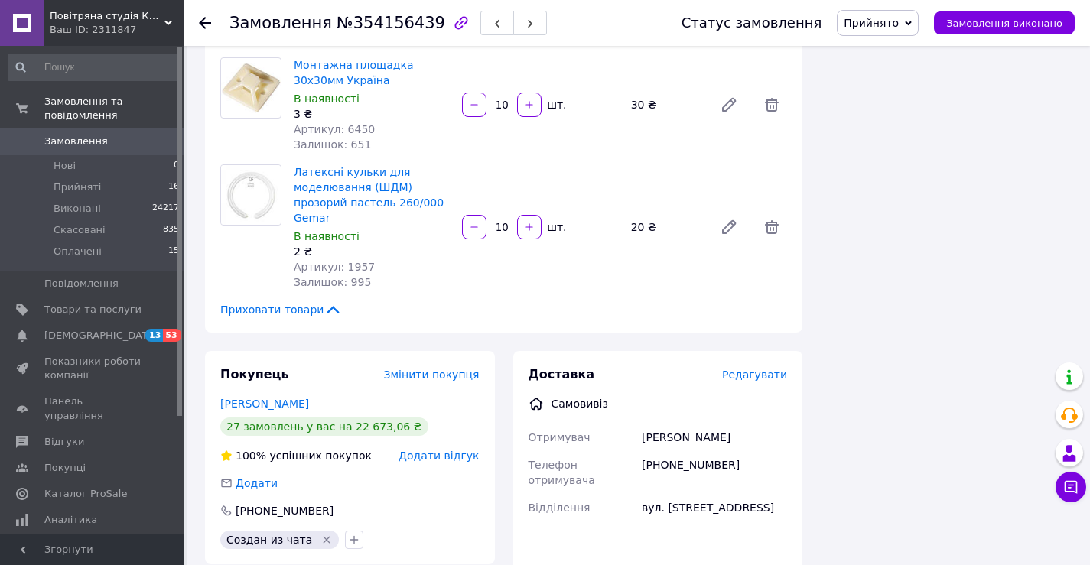
scroll to position [1147, 0]
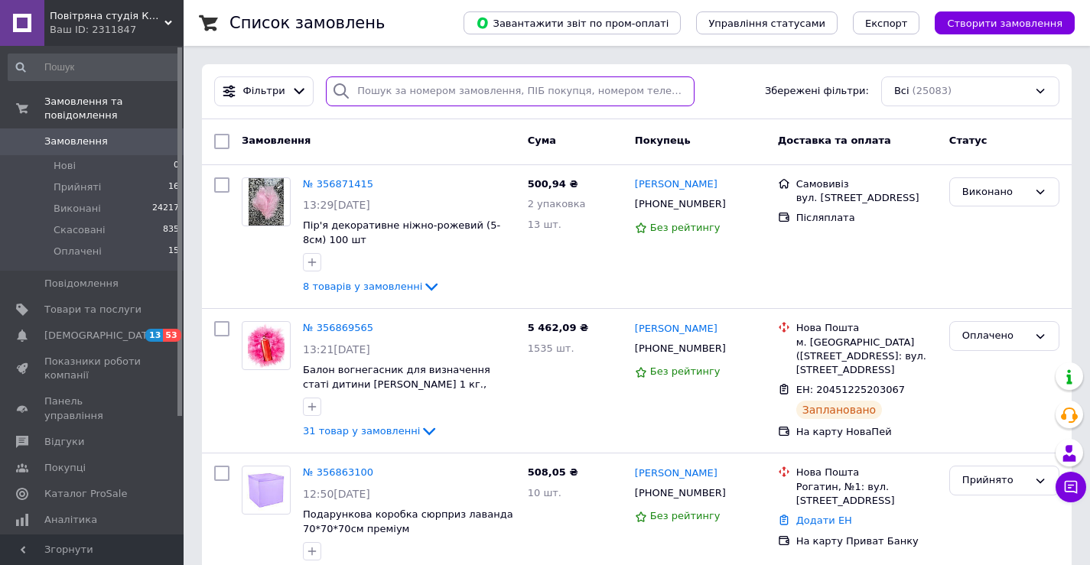
click at [594, 100] on input "search" at bounding box center [510, 91] width 369 height 30
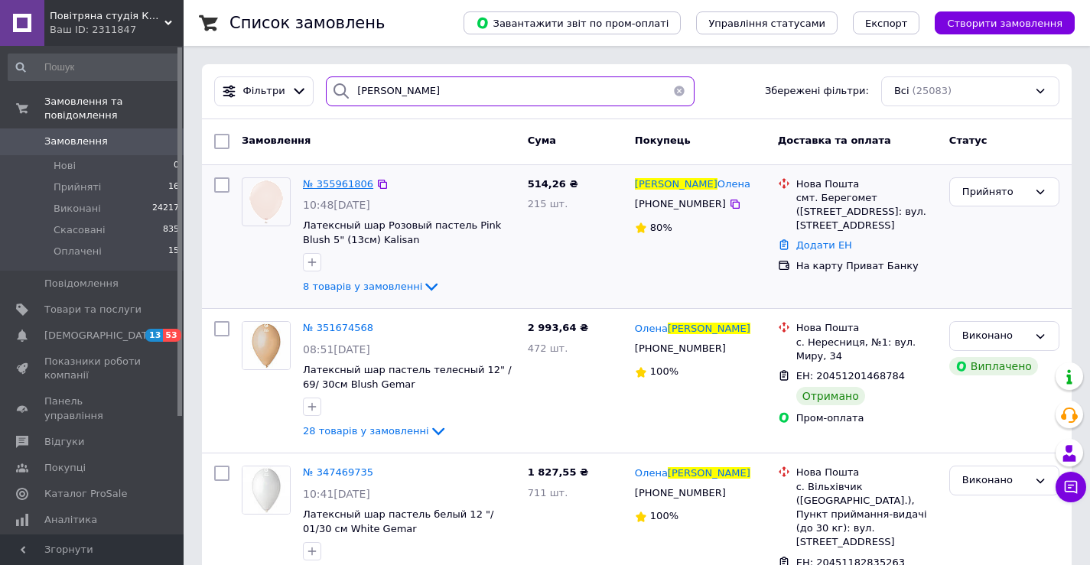
type input "руснак"
click at [343, 182] on span "№ 355961806" at bounding box center [338, 183] width 70 height 11
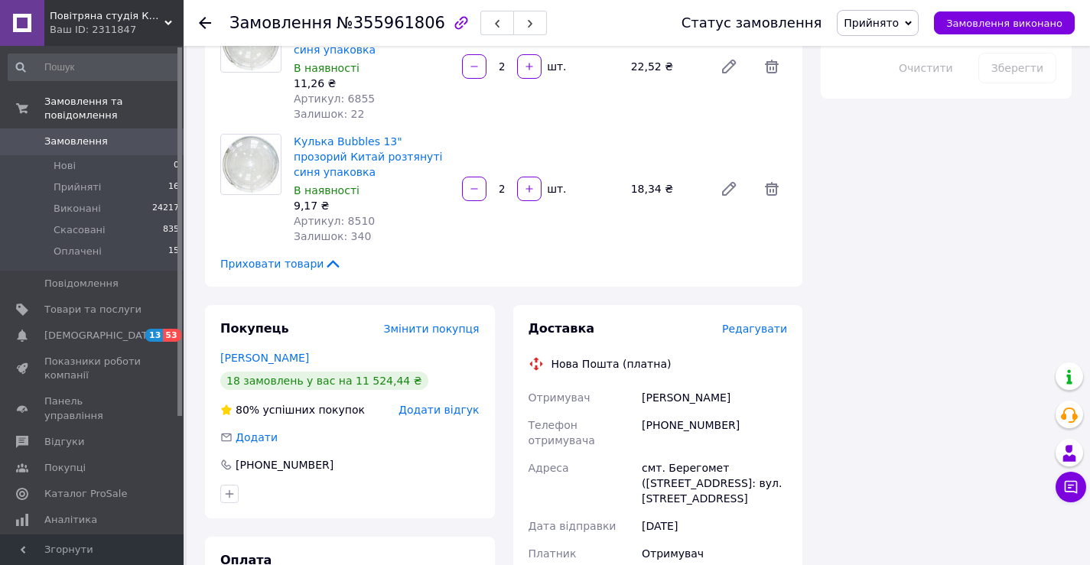
scroll to position [918, 0]
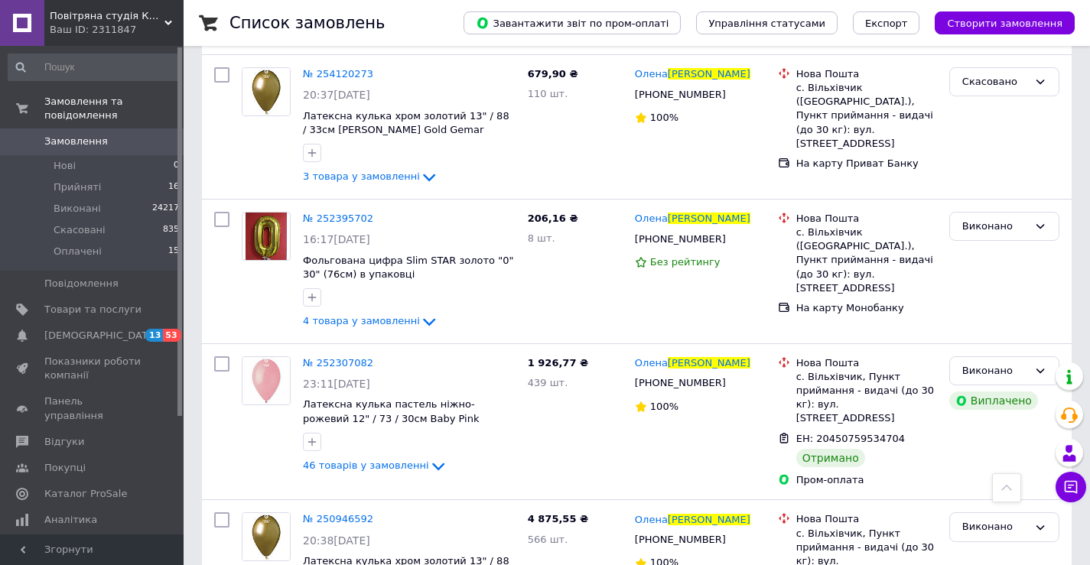
scroll to position [1836, 0]
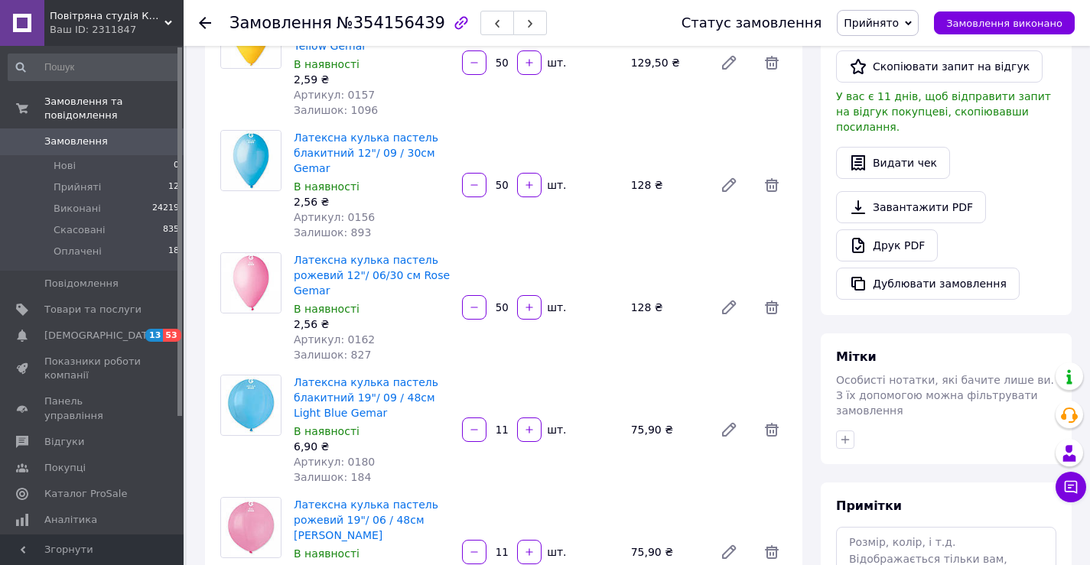
scroll to position [612, 0]
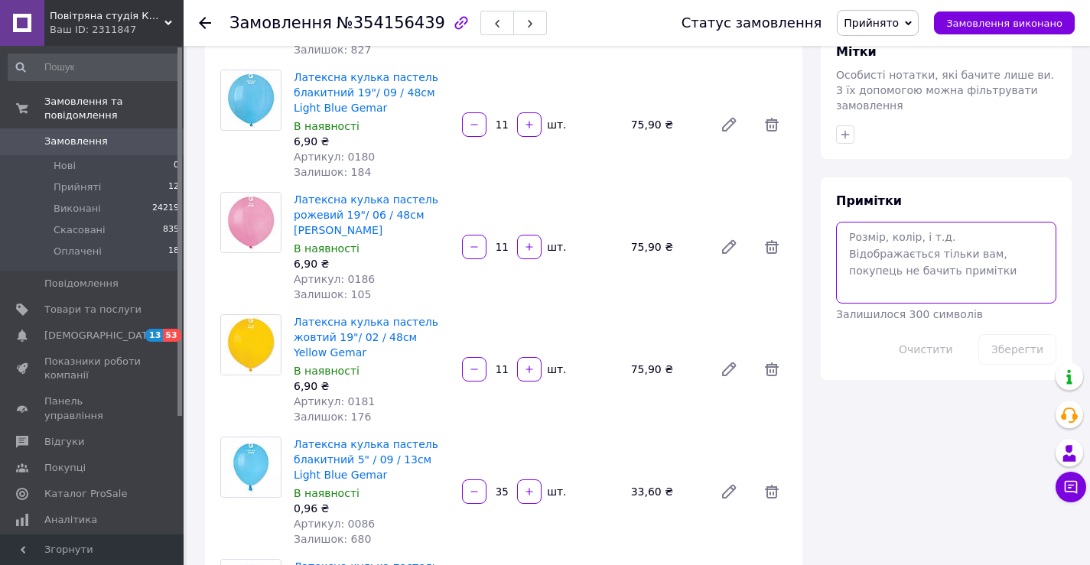
click at [910, 236] on textarea at bounding box center [946, 262] width 220 height 81
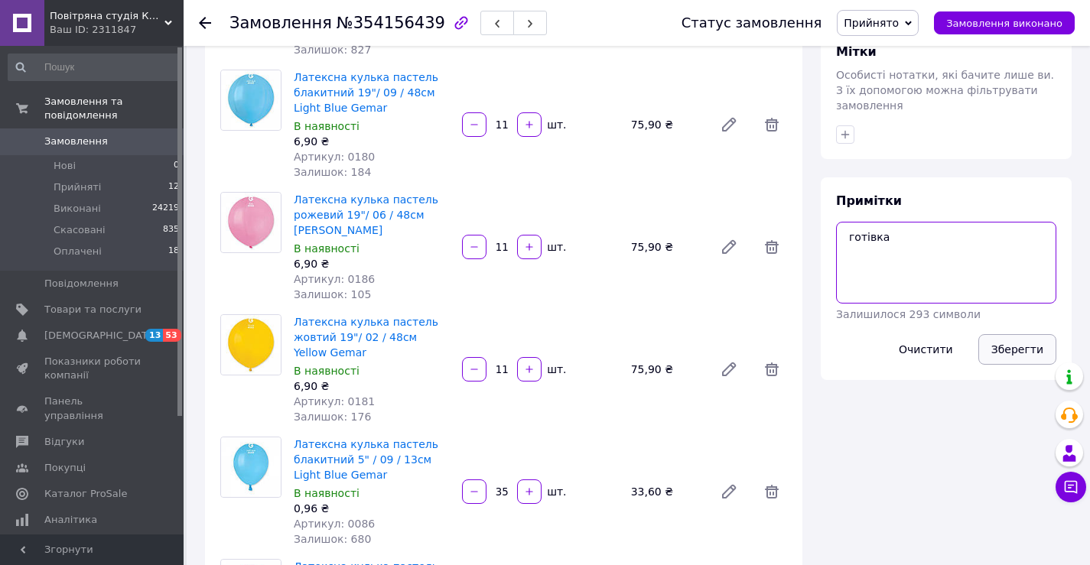
type textarea "готівка"
click at [1011, 334] on button "Зберегти" at bounding box center [1017, 349] width 78 height 31
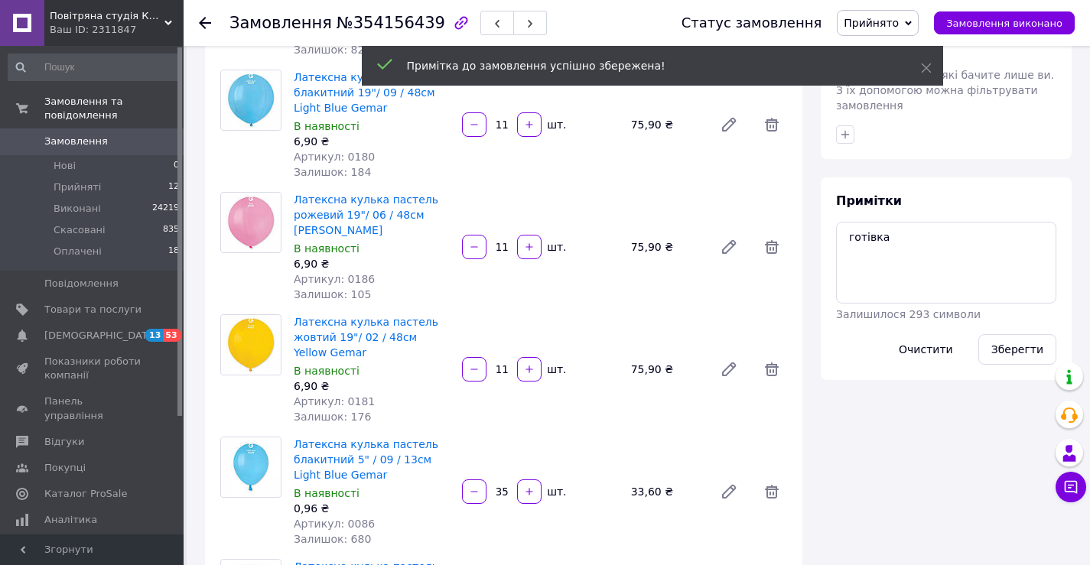
click at [899, 24] on span "Прийнято" at bounding box center [871, 23] width 55 height 12
click at [899, 99] on li "Оплачено" at bounding box center [878, 99] width 80 height 23
drag, startPoint x: 897, startPoint y: 22, endPoint x: 894, endPoint y: 35, distance: 13.4
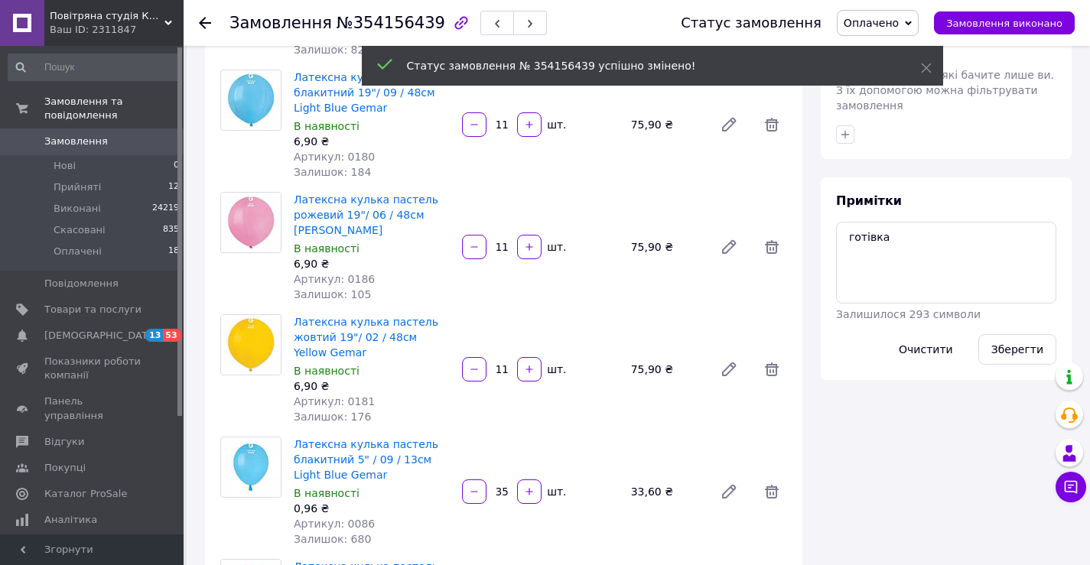
click at [897, 21] on span "Оплачено" at bounding box center [871, 23] width 55 height 12
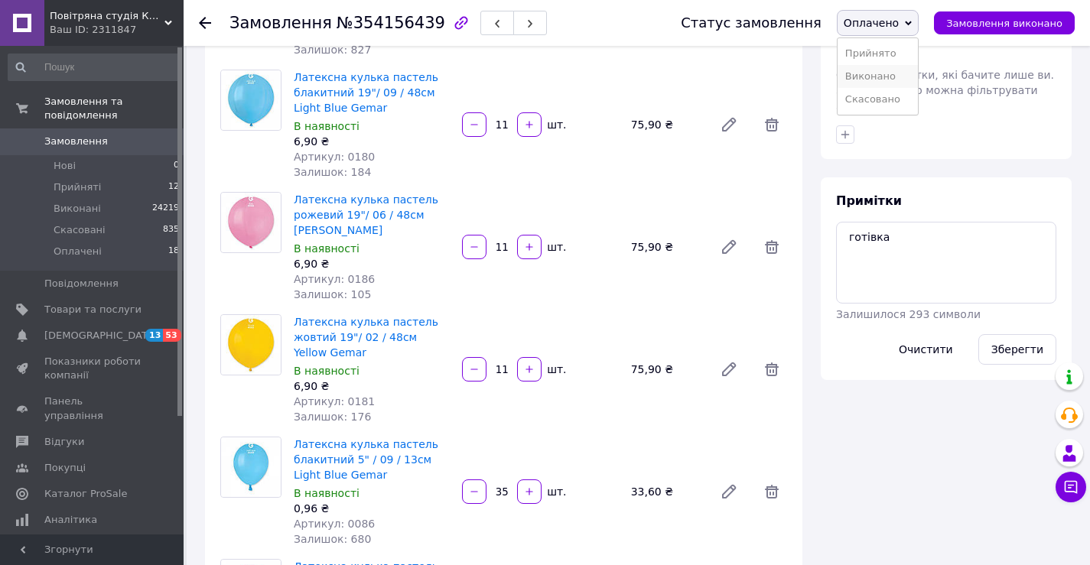
click at [893, 73] on li "Виконано" at bounding box center [878, 76] width 80 height 23
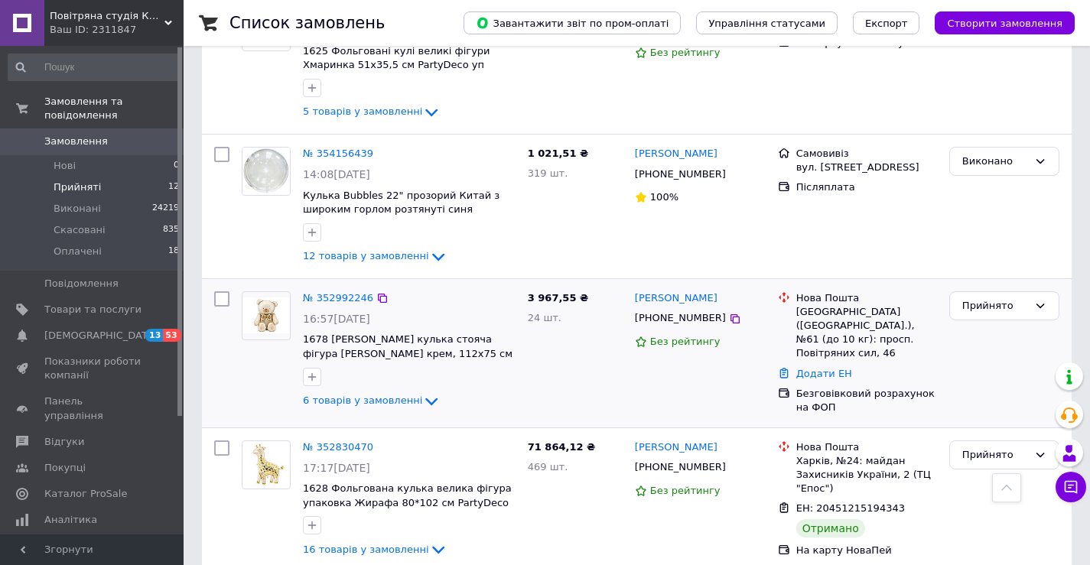
scroll to position [1329, 0]
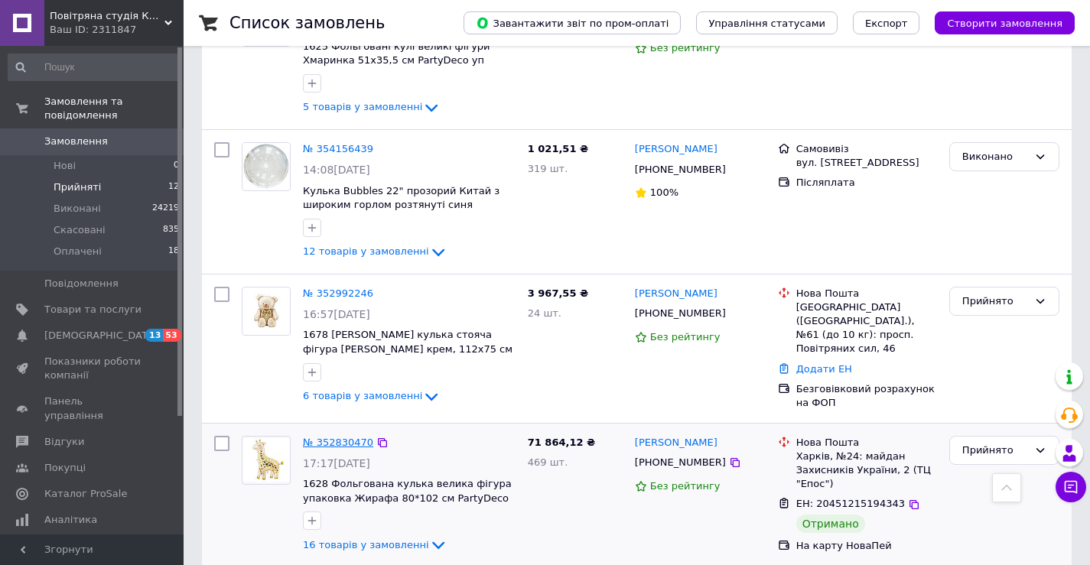
click at [330, 437] on link "№ 352830470" at bounding box center [338, 442] width 70 height 11
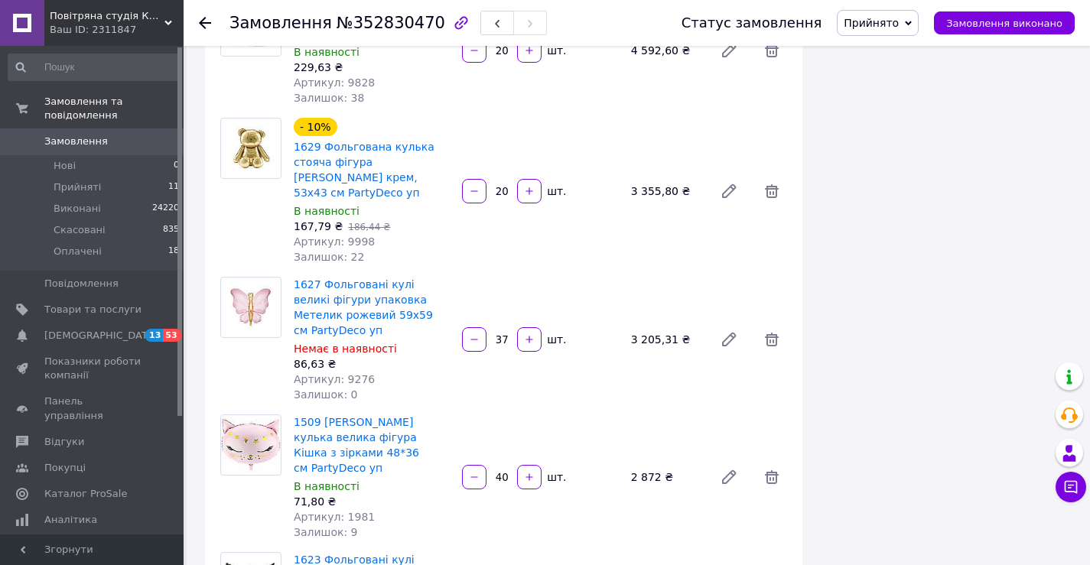
scroll to position [1147, 0]
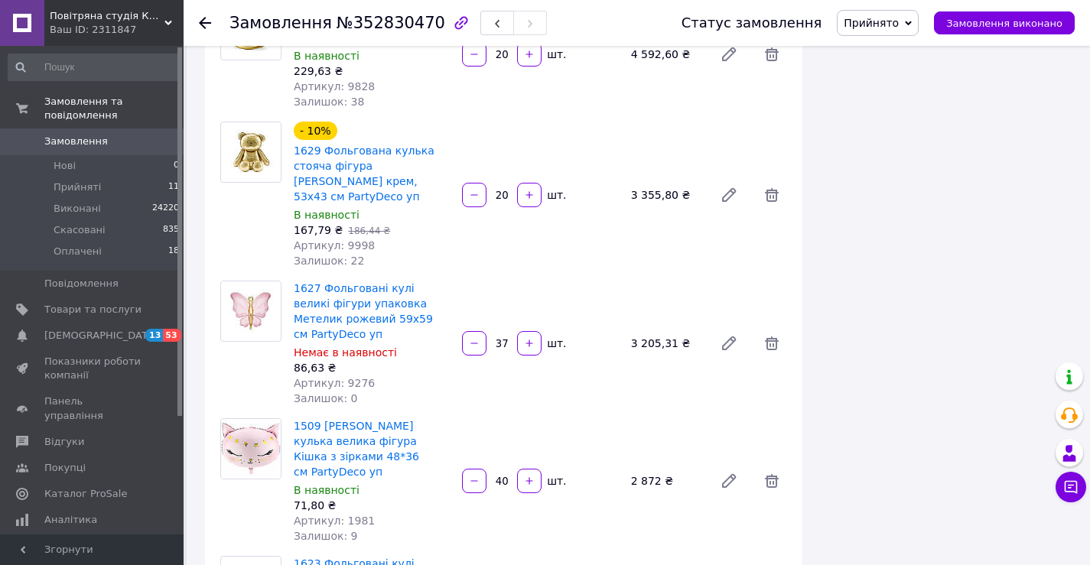
click at [88, 135] on span "Замовлення" at bounding box center [75, 142] width 63 height 14
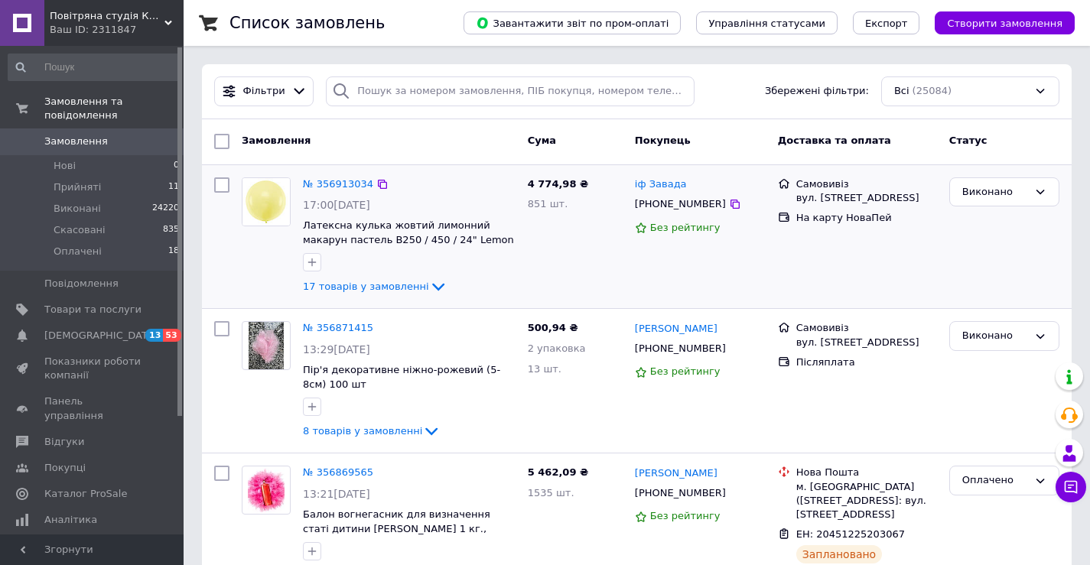
drag, startPoint x: 992, startPoint y: 229, endPoint x: 909, endPoint y: 192, distance: 91.4
click at [992, 229] on div "Виконано" at bounding box center [1004, 237] width 122 height 132
click at [104, 27] on div "Ваш ID: 2311847" at bounding box center [117, 30] width 134 height 14
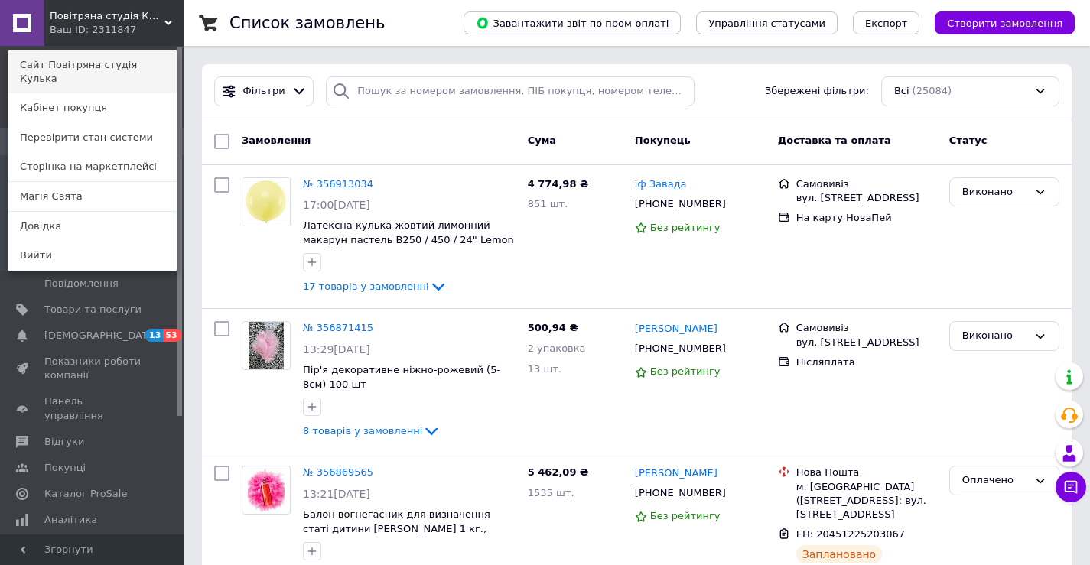
click at [112, 56] on link "Сайт Повітряна студія Кулька" at bounding box center [92, 71] width 168 height 43
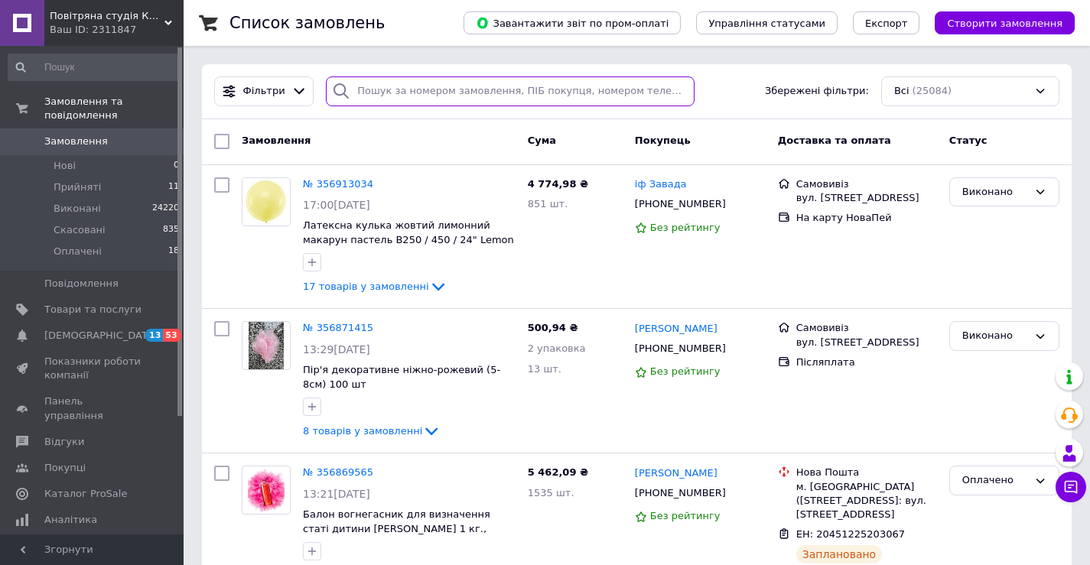
click at [390, 98] on input "search" at bounding box center [510, 91] width 369 height 30
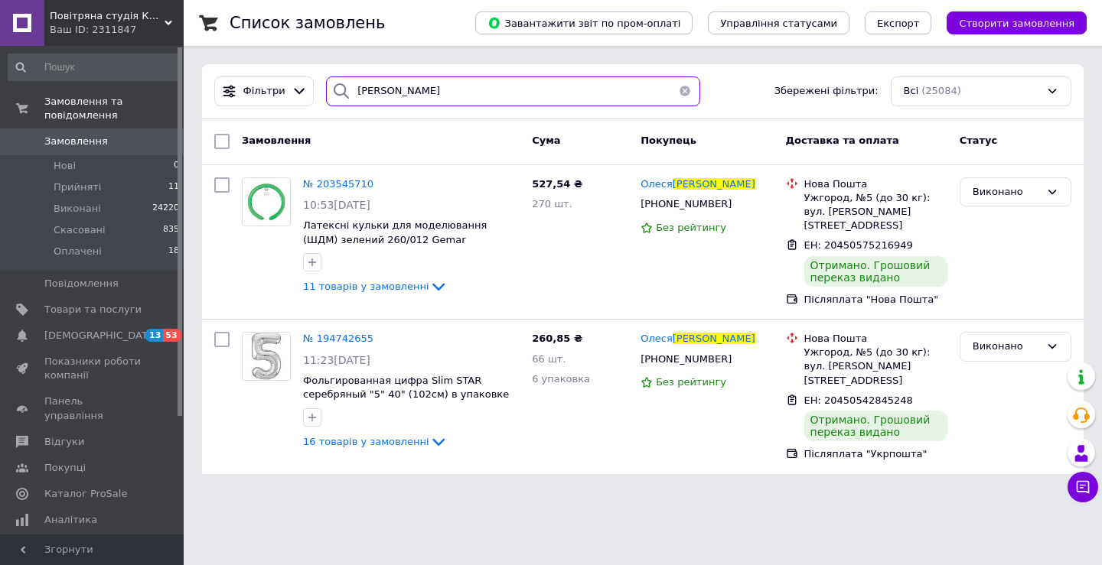
click at [379, 92] on input "лендел" at bounding box center [513, 91] width 374 height 30
type input "лендєл"
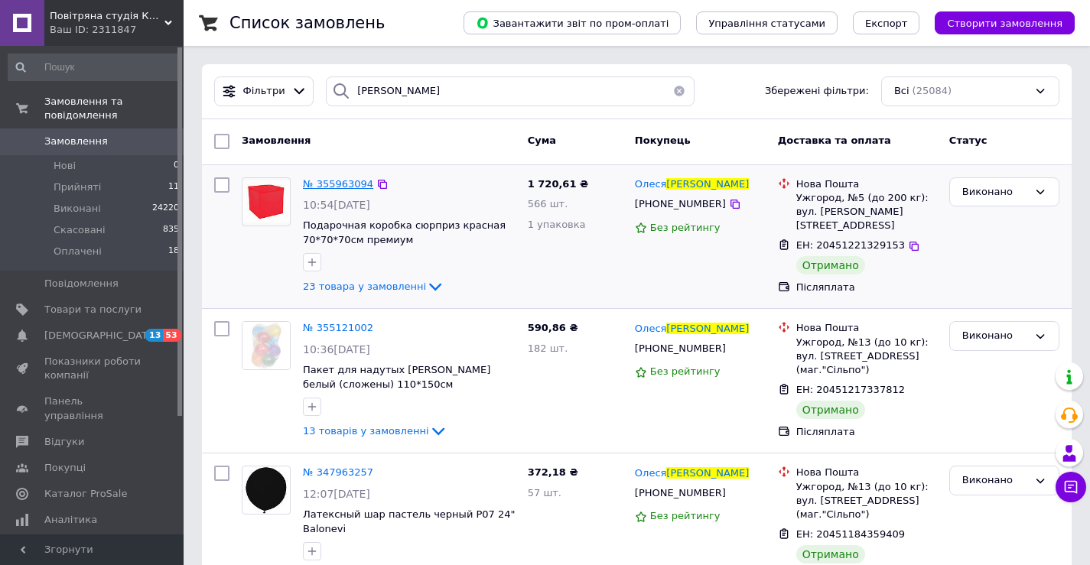
click at [341, 185] on span "№ 355963094" at bounding box center [338, 183] width 70 height 11
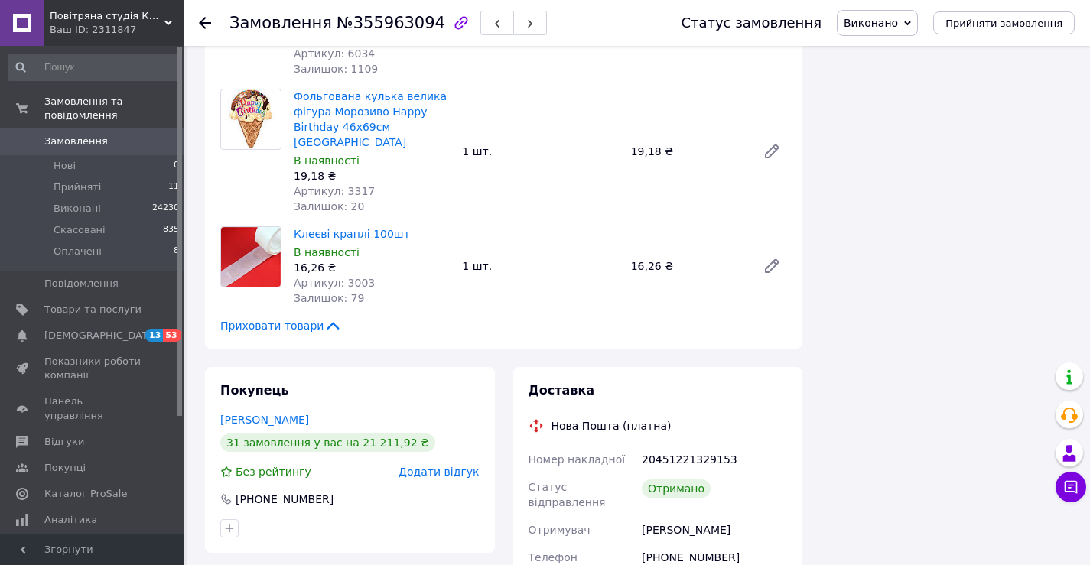
scroll to position [2677, 0]
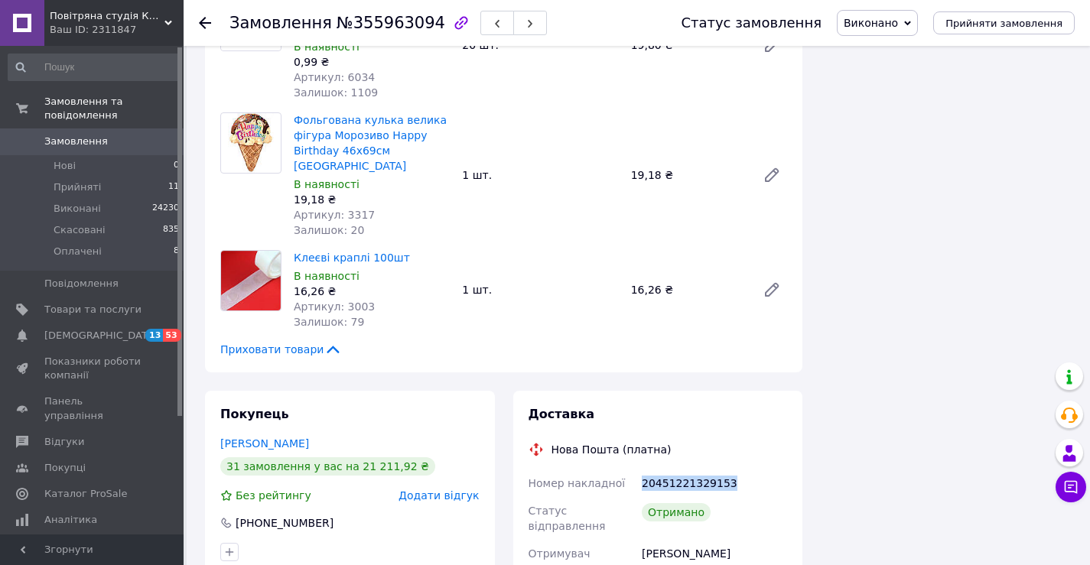
drag, startPoint x: 723, startPoint y: 227, endPoint x: 642, endPoint y: 229, distance: 81.1
click at [642, 470] on div "20451221329153" at bounding box center [714, 484] width 151 height 28
copy div "20451221329153"
drag, startPoint x: 683, startPoint y: 441, endPoint x: 641, endPoint y: 439, distance: 42.1
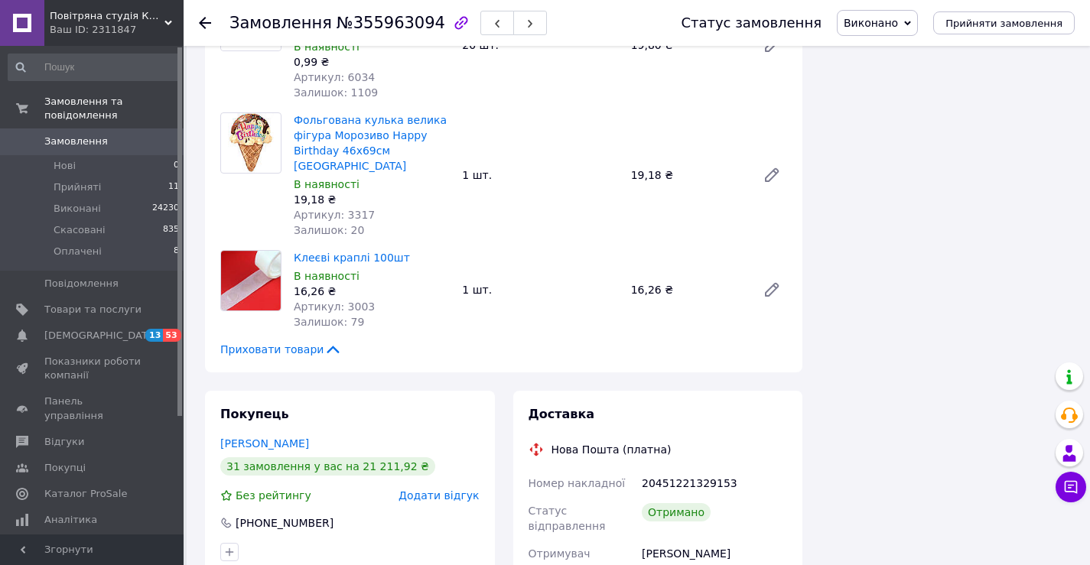
copy div "1 720.61"
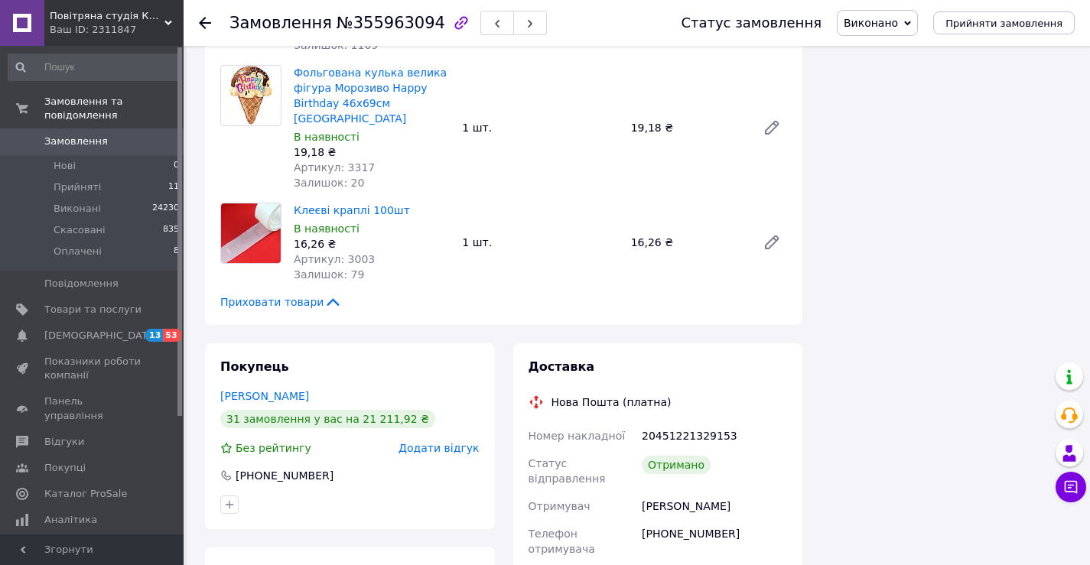
scroll to position [2754, 0]
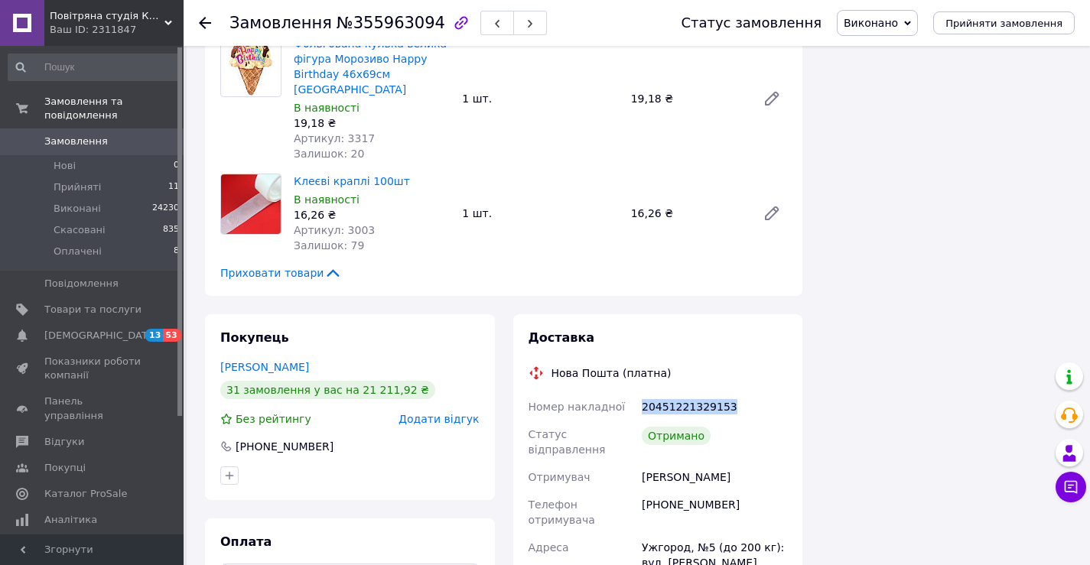
drag, startPoint x: 721, startPoint y: 151, endPoint x: 614, endPoint y: 148, distance: 106.4
copy div "Номер накладної 20451221329153"
drag, startPoint x: 721, startPoint y: 148, endPoint x: 640, endPoint y: 146, distance: 81.1
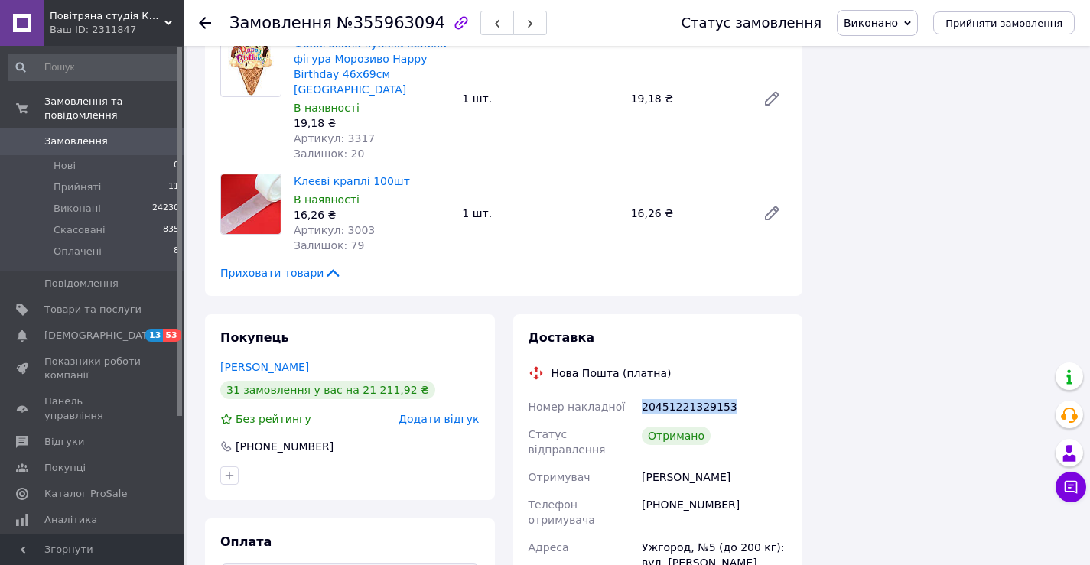
click at [640, 393] on div "20451221329153" at bounding box center [714, 407] width 151 height 28
copy div "20451221329153"
click at [138, 135] on span "Замовлення" at bounding box center [92, 142] width 97 height 14
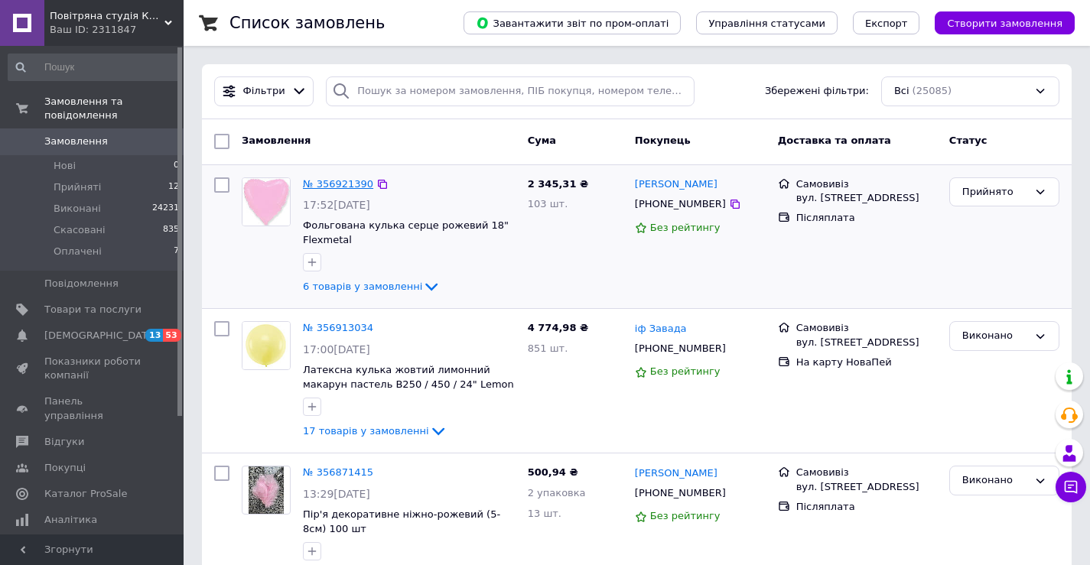
click at [353, 179] on link "№ 356921390" at bounding box center [338, 183] width 70 height 11
